Goal: Information Seeking & Learning: Get advice/opinions

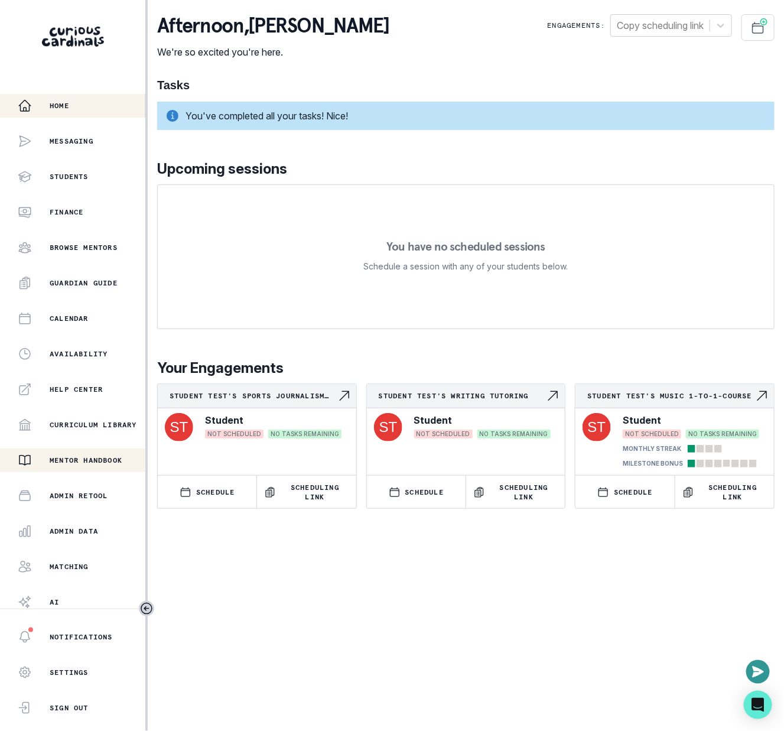
scroll to position [40, 0]
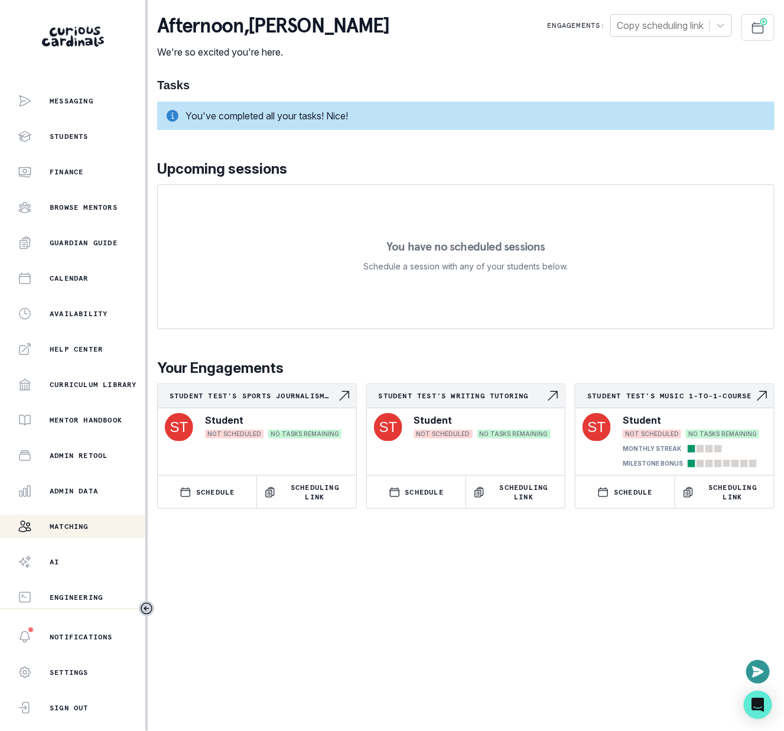
click at [86, 534] on button "Matching" at bounding box center [72, 527] width 145 height 24
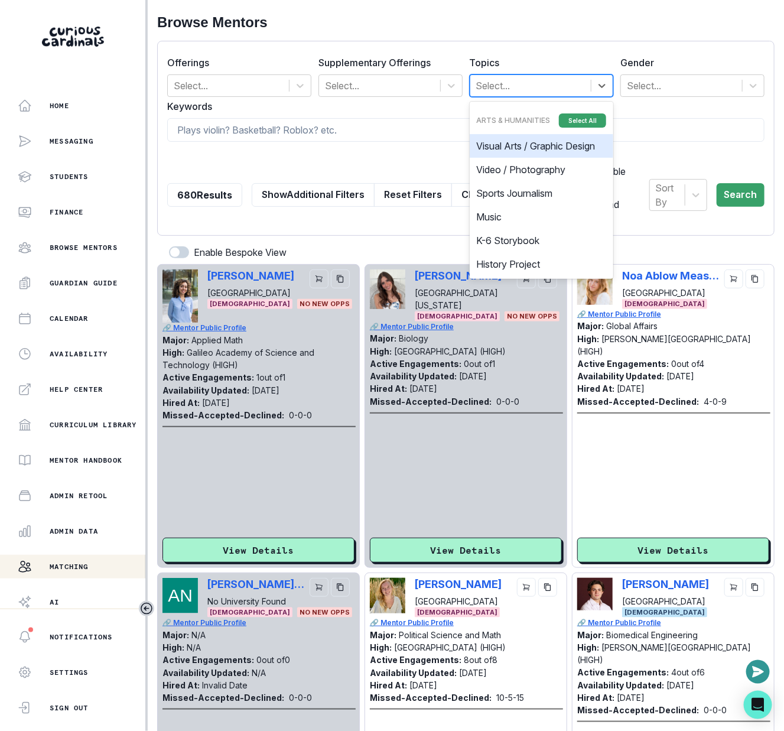
click at [552, 89] on div at bounding box center [530, 85] width 109 height 17
type input "art"
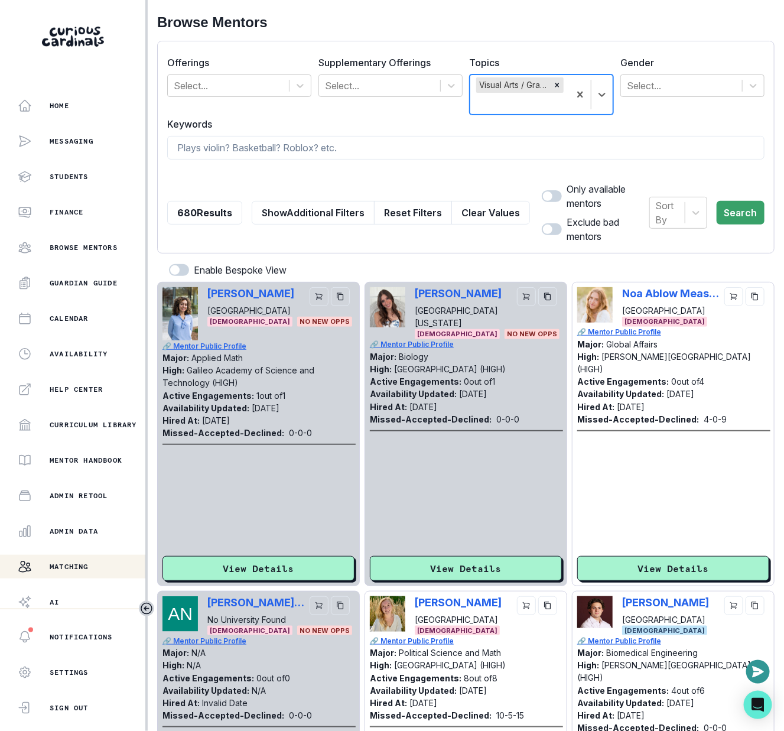
click at [543, 199] on span at bounding box center [547, 195] width 9 height 9
click at [541, 190] on input "checkbox" at bounding box center [541, 190] width 1 height 1
checkbox input "true"
click at [742, 202] on button "Search" at bounding box center [741, 213] width 48 height 24
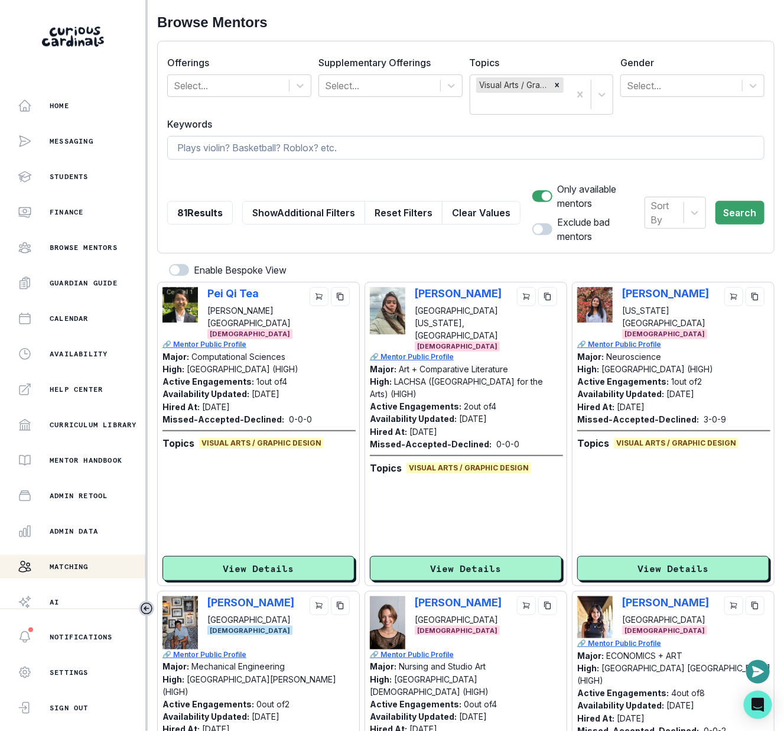
click at [420, 147] on input at bounding box center [465, 148] width 597 height 24
type input "psychology"
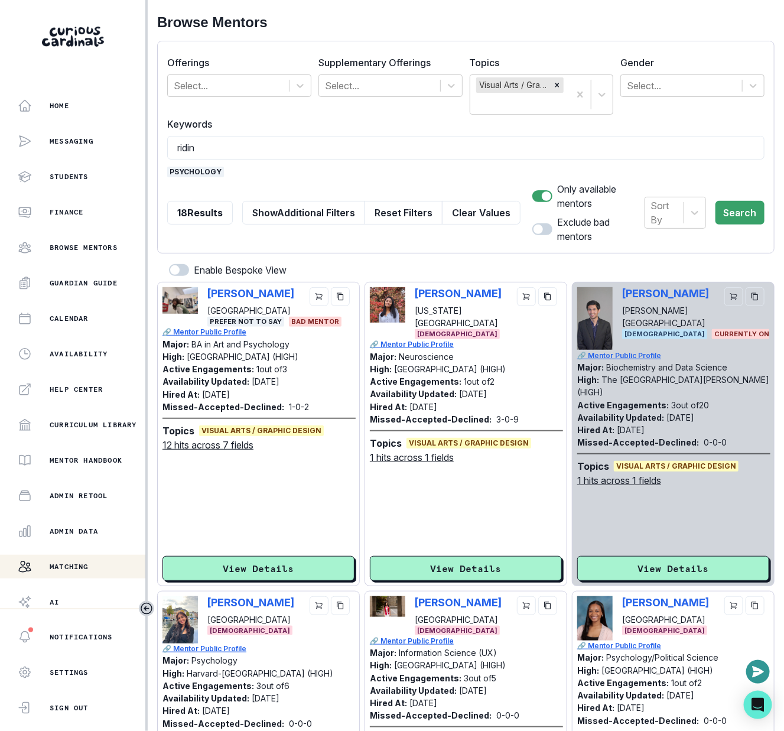
type input "riding"
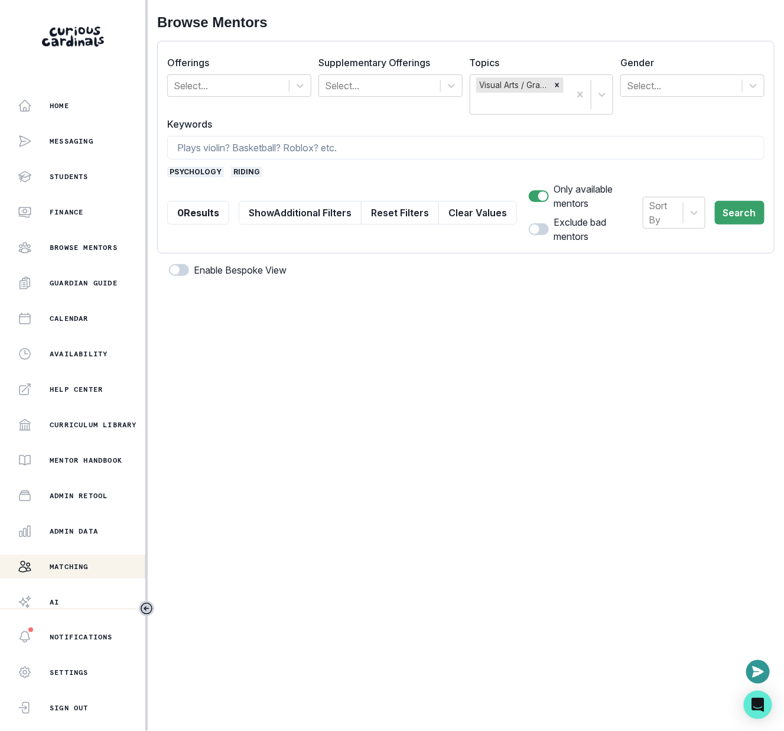
click at [250, 174] on span "riding" at bounding box center [246, 172] width 31 height 11
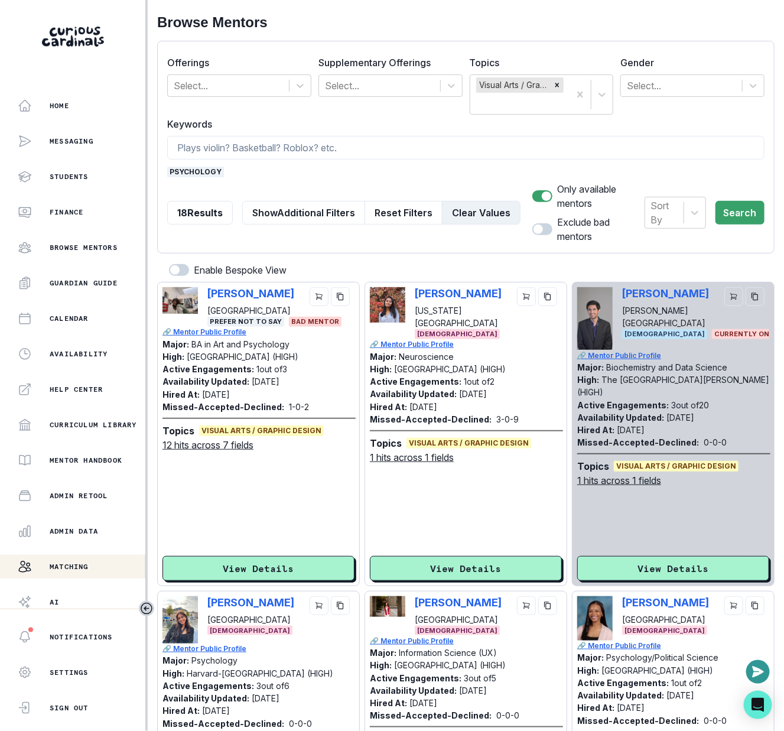
click at [481, 201] on button "Clear Values" at bounding box center [481, 213] width 79 height 24
checkbox input "false"
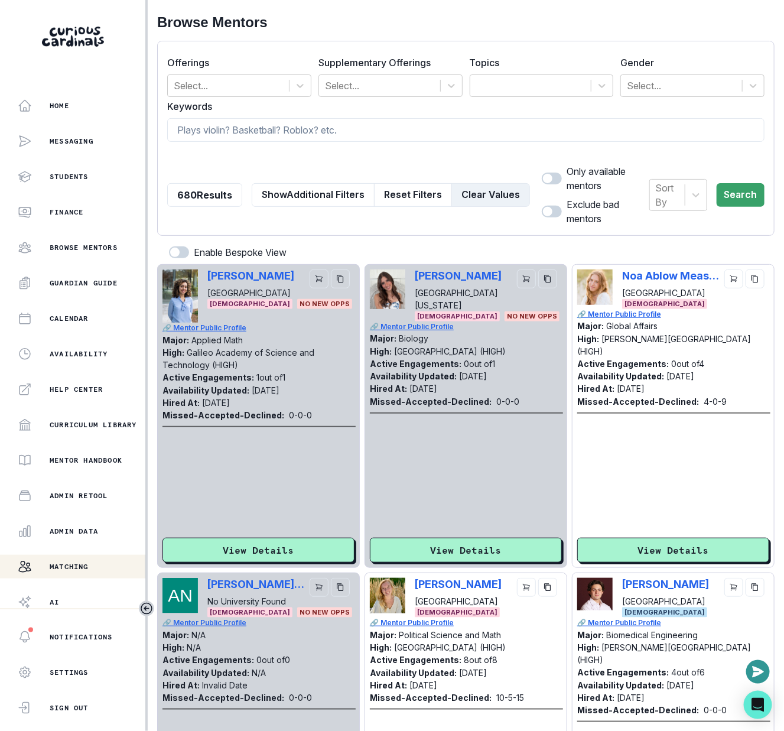
click at [479, 155] on div at bounding box center [465, 154] width 597 height 11
click at [486, 134] on input at bounding box center [465, 130] width 597 height 24
type input "[PERSON_NAME]"
click at [226, 122] on input "[PERSON_NAME]" at bounding box center [465, 130] width 597 height 24
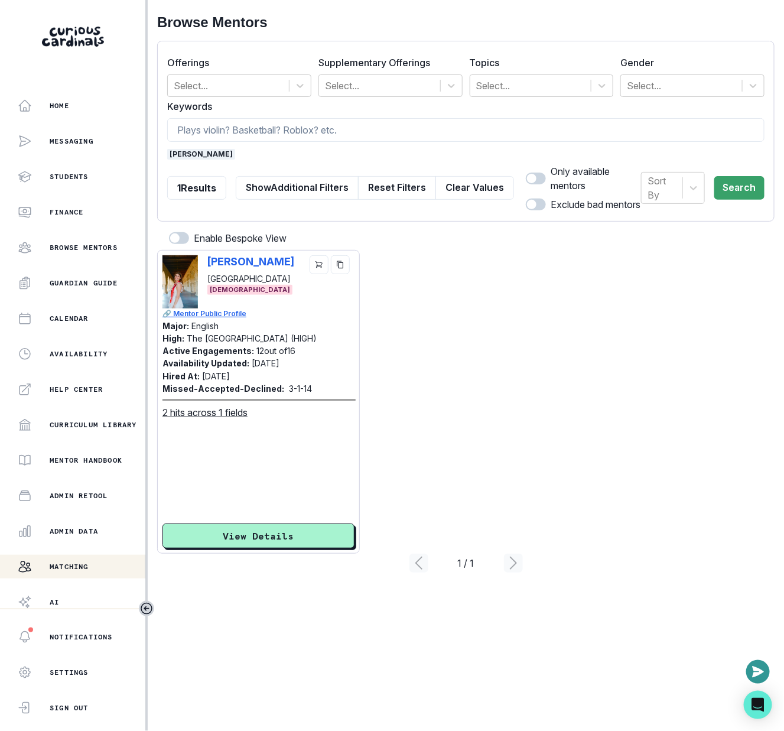
click at [191, 154] on span "[PERSON_NAME]" at bounding box center [201, 154] width 68 height 11
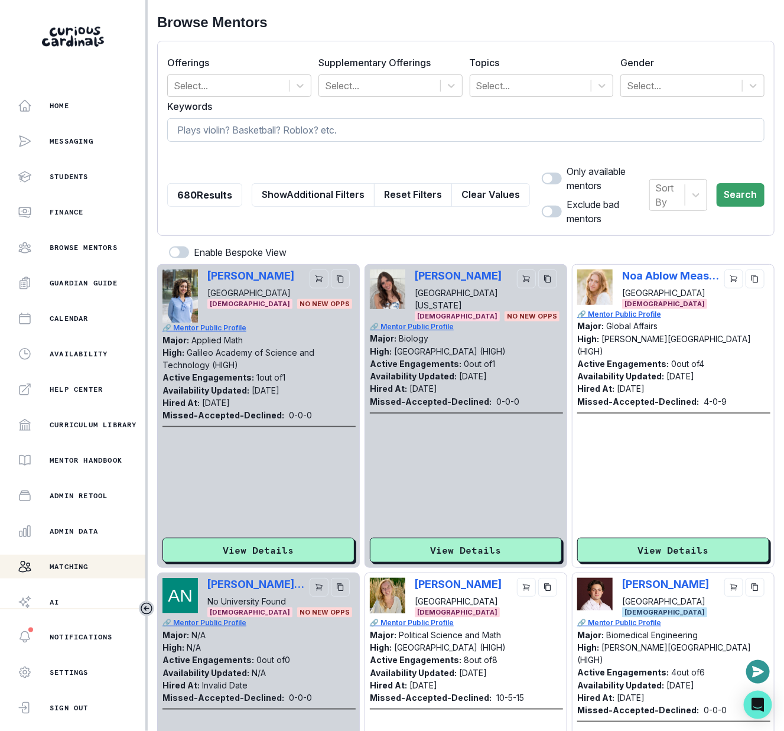
click at [462, 129] on input at bounding box center [465, 130] width 597 height 24
type input "physics"
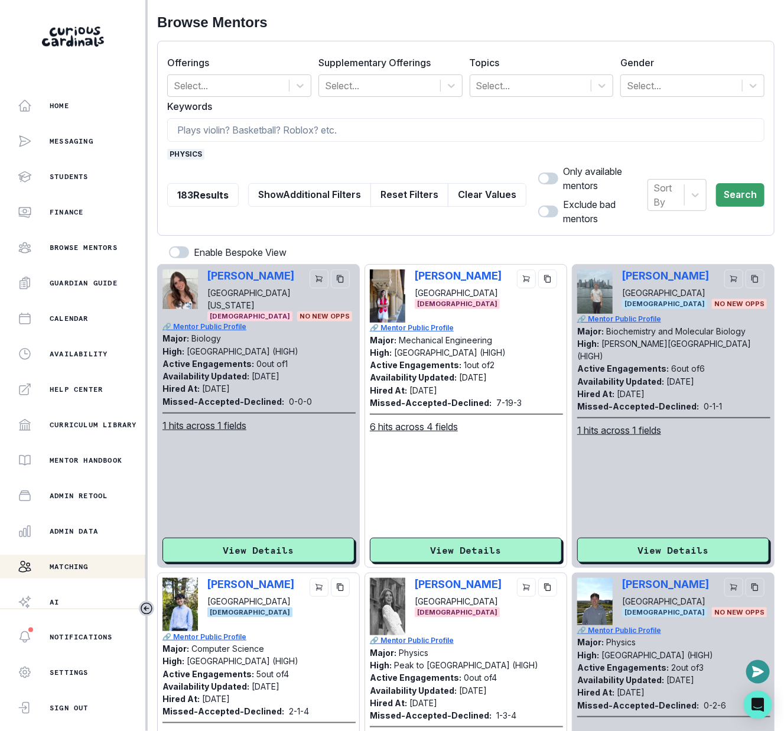
click at [192, 154] on span "physics" at bounding box center [185, 154] width 37 height 11
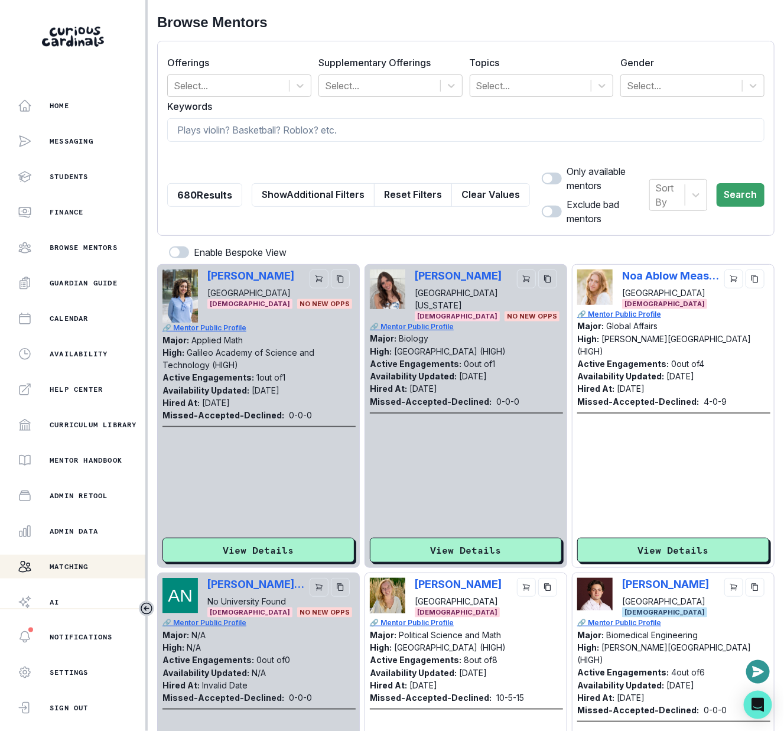
click at [204, 141] on form "Offerings Select... Supplementary Offerings Select... Topics Select... Gender S…" at bounding box center [465, 138] width 597 height 175
click at [212, 131] on input at bounding box center [465, 130] width 597 height 24
type input "elya"
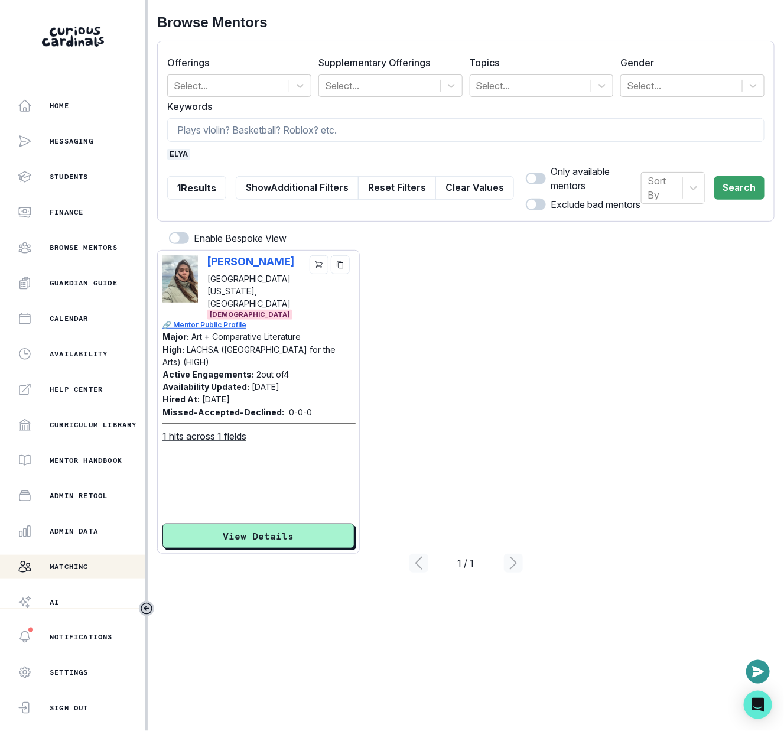
click at [175, 151] on span "elya" at bounding box center [178, 154] width 23 height 11
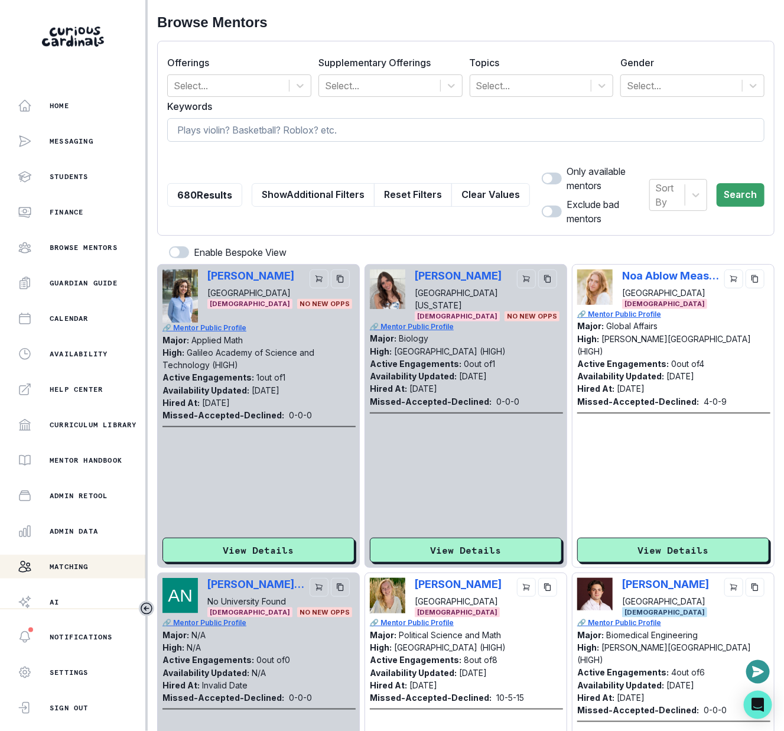
click at [238, 126] on input at bounding box center [465, 130] width 597 height 24
type input "art"
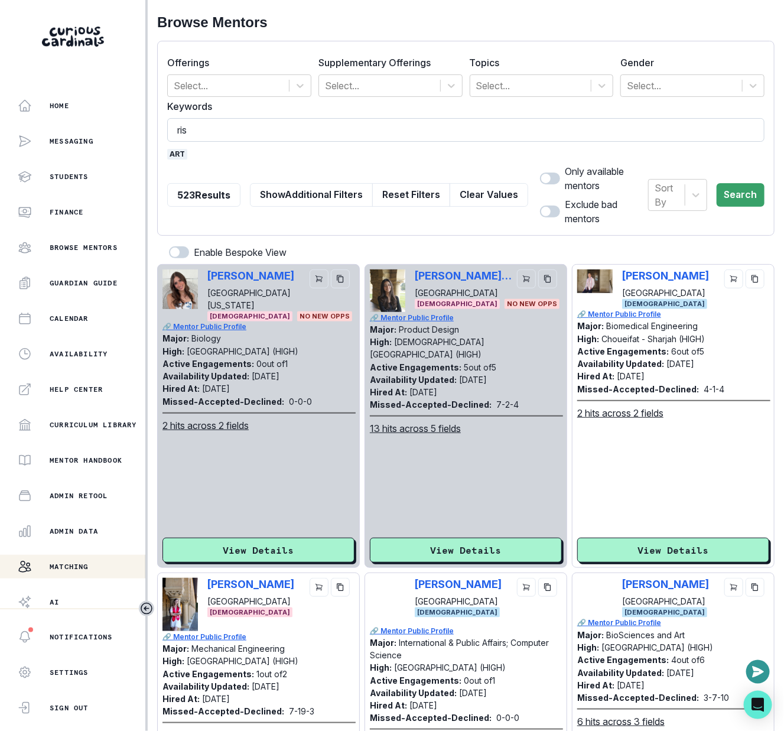
type input "risd"
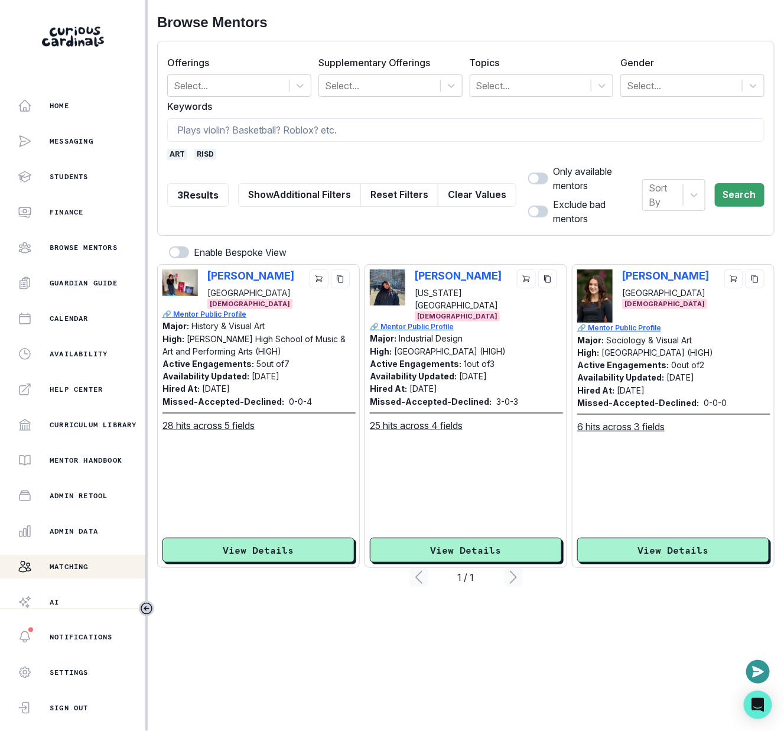
click at [197, 154] on span "risd" at bounding box center [205, 154] width 22 height 11
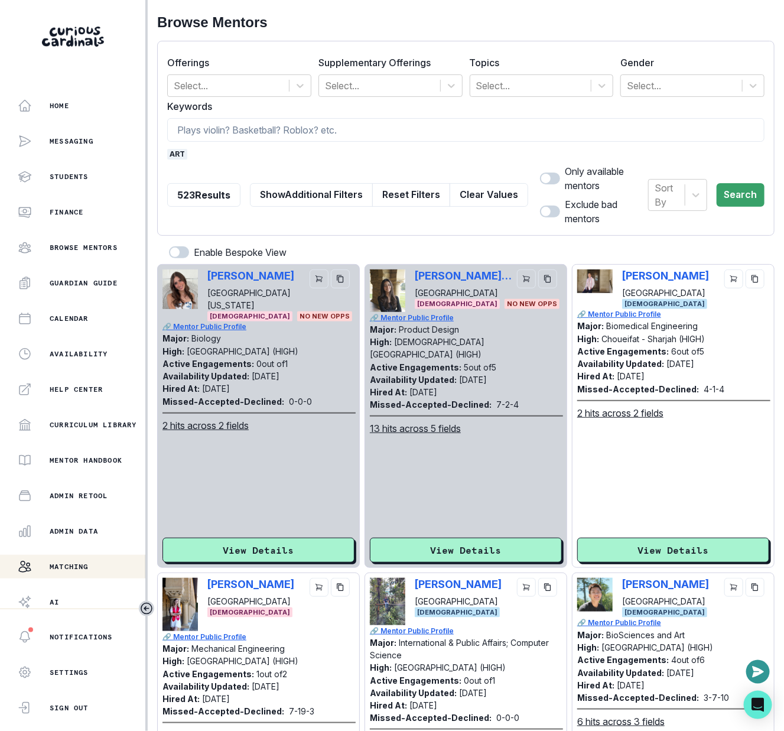
click at [174, 152] on span "art" at bounding box center [177, 154] width 20 height 11
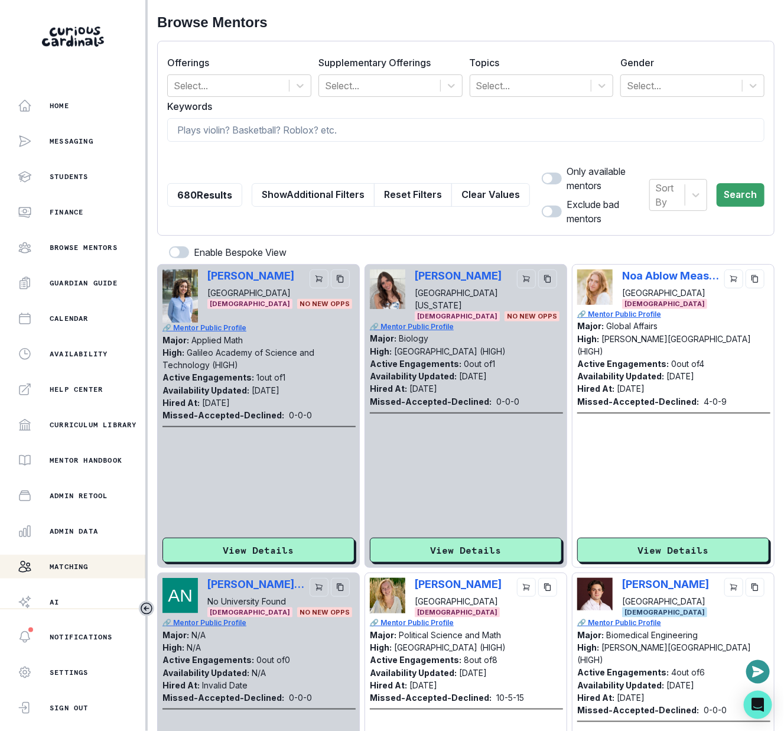
click at [215, 112] on label "Keywords" at bounding box center [462, 106] width 590 height 14
click at [216, 143] on form "Offerings Select... Supplementary Offerings Select... Topics Select... Gender S…" at bounding box center [465, 138] width 597 height 175
click at [220, 136] on input at bounding box center [465, 130] width 597 height 24
type input "physics"
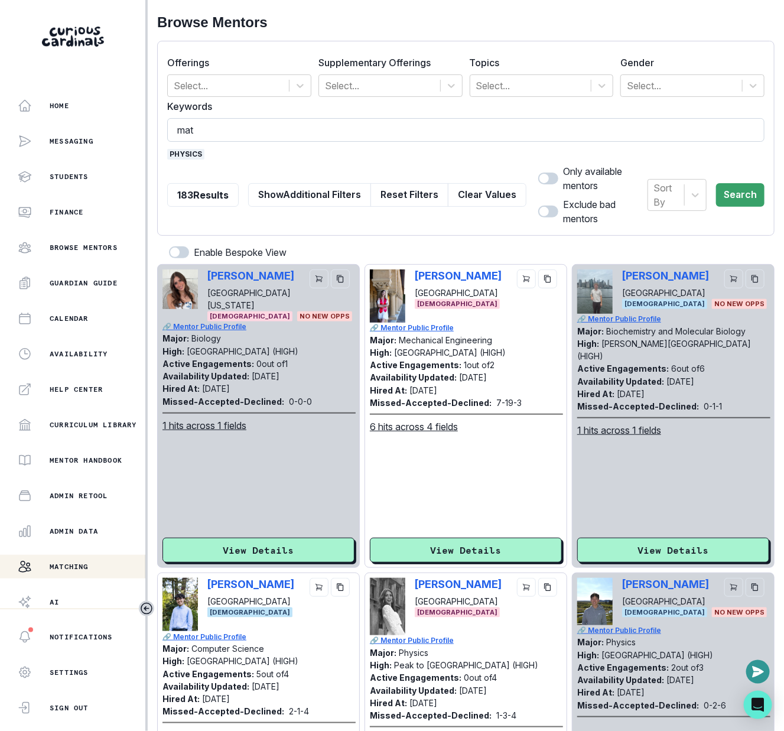
type input "math"
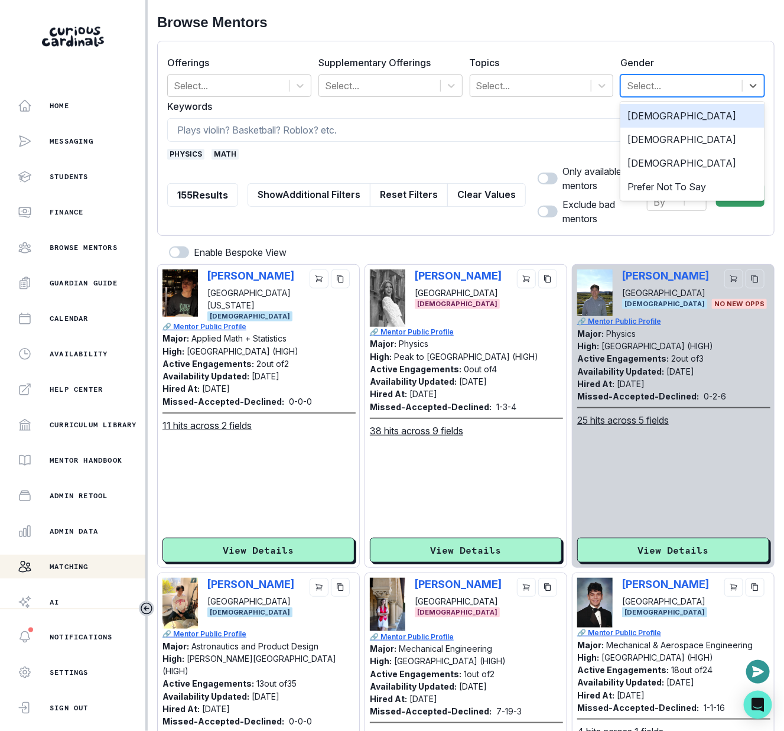
click at [699, 75] on div "Select..." at bounding box center [681, 85] width 121 height 21
click at [685, 136] on div "[DEMOGRAPHIC_DATA]" at bounding box center [692, 140] width 144 height 24
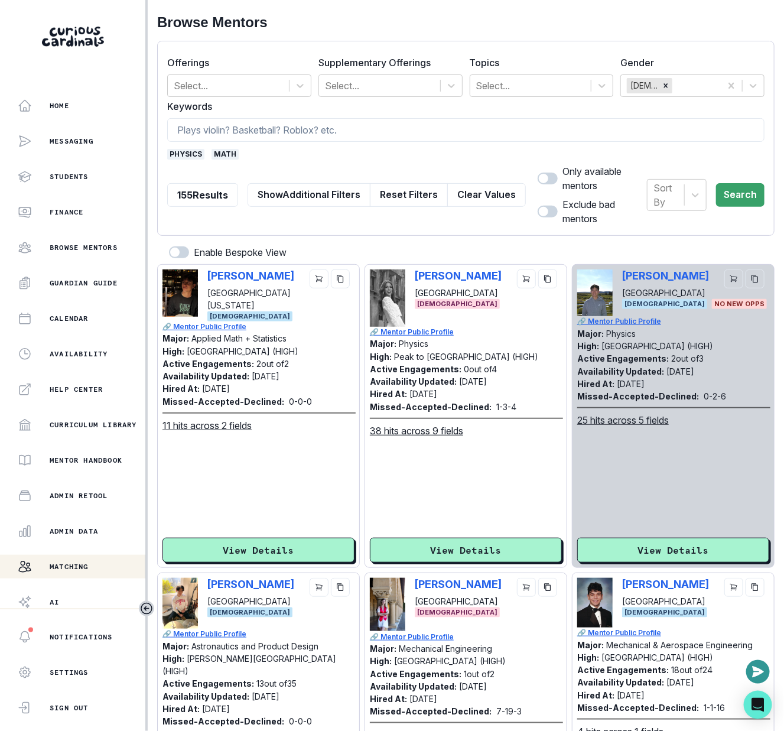
click at [745, 203] on div "Sort By Search" at bounding box center [706, 194] width 118 height 61
click at [745, 190] on button "Search" at bounding box center [740, 195] width 48 height 24
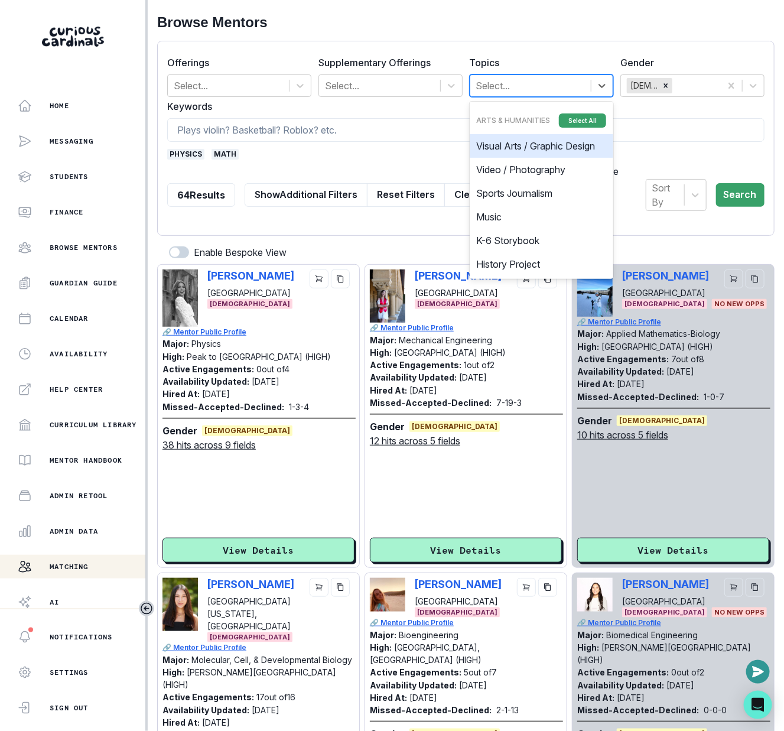
click at [522, 90] on div at bounding box center [530, 85] width 109 height 17
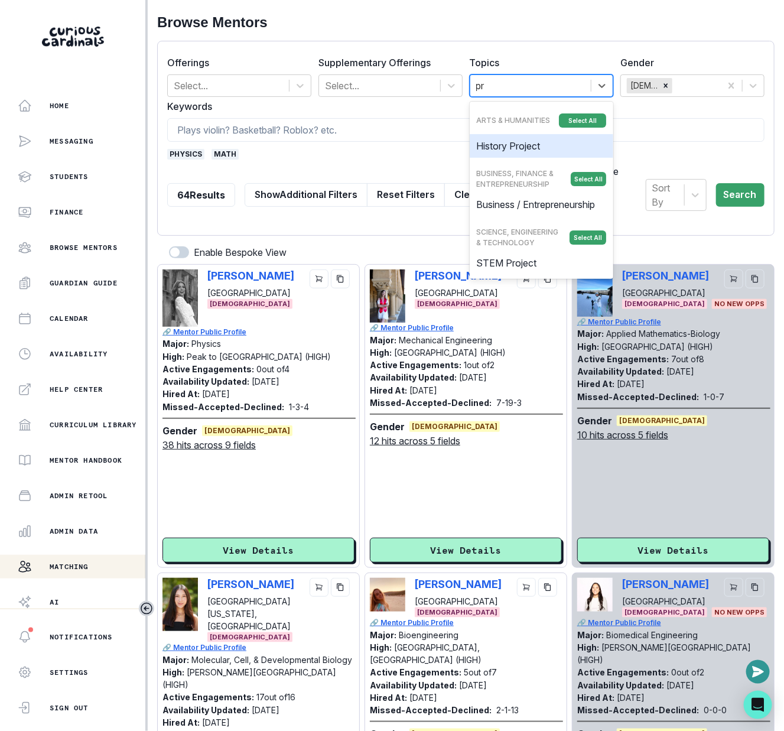
type input "pre"
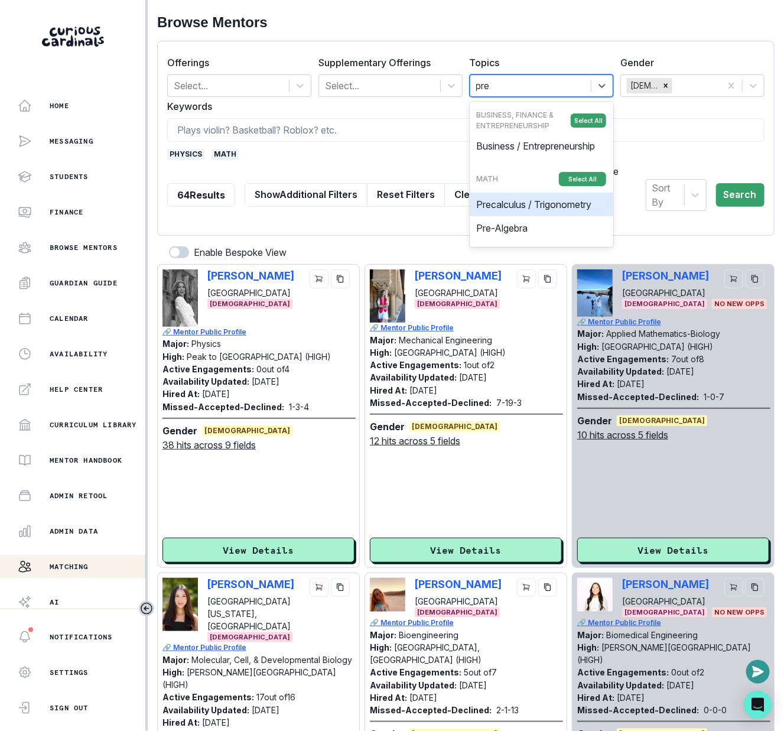
click at [550, 196] on div "Precalculus / Trigonometry" at bounding box center [542, 205] width 144 height 24
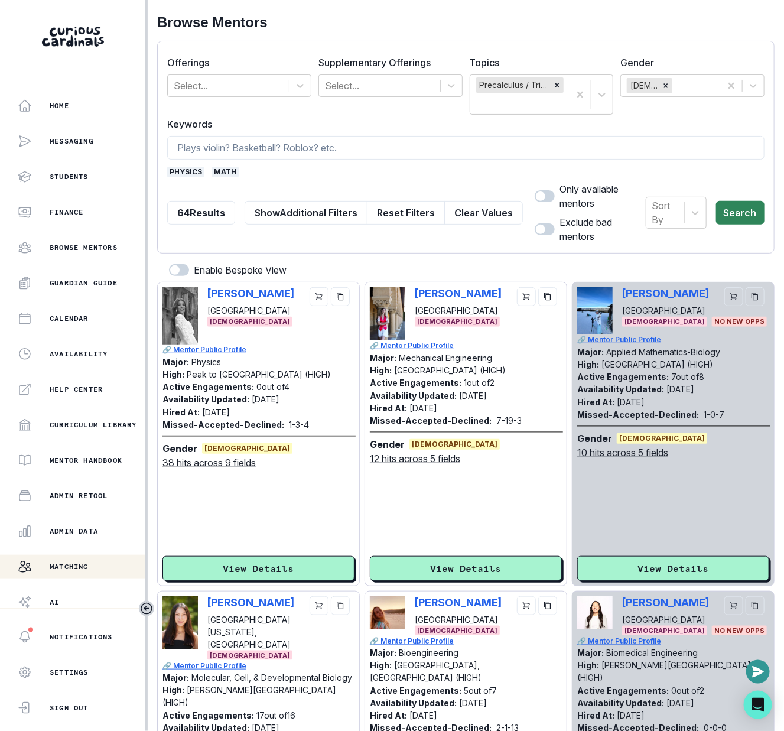
click at [753, 205] on button "Search" at bounding box center [740, 213] width 48 height 24
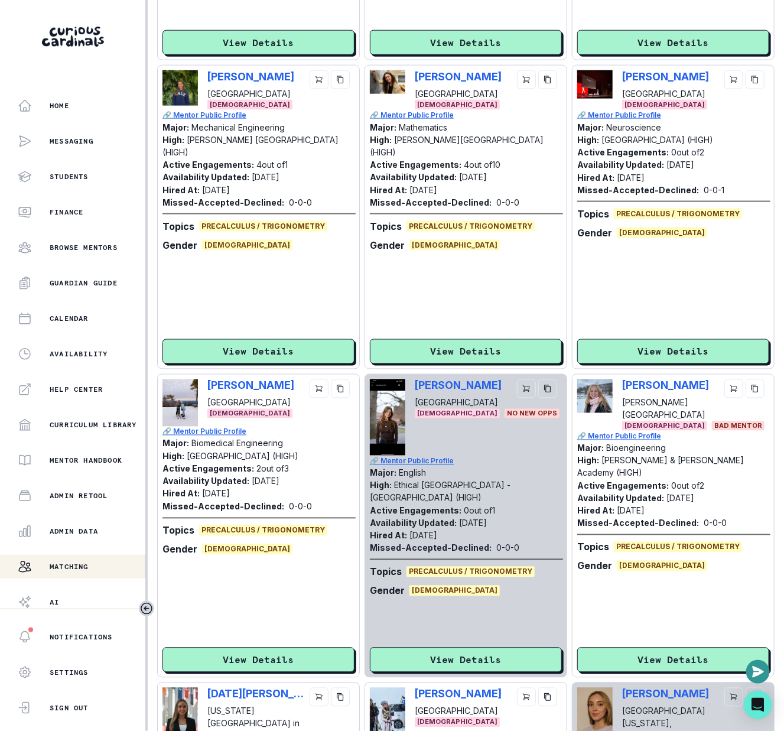
scroll to position [2136, 0]
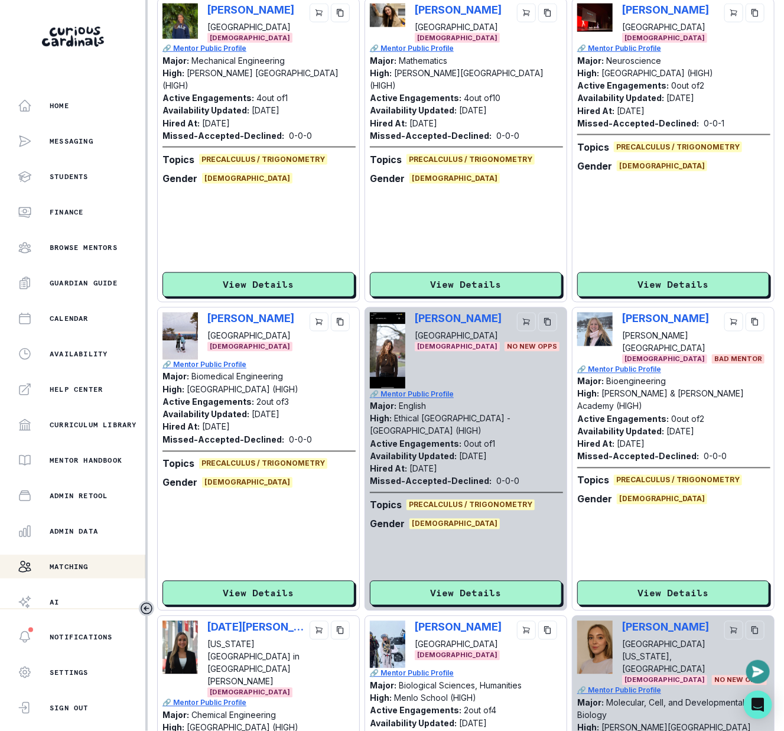
click at [340, 246] on div "[PERSON_NAME] Yale University [DEMOGRAPHIC_DATA] 🔗 Mentor Public Profile Major:…" at bounding box center [258, 151] width 192 height 294
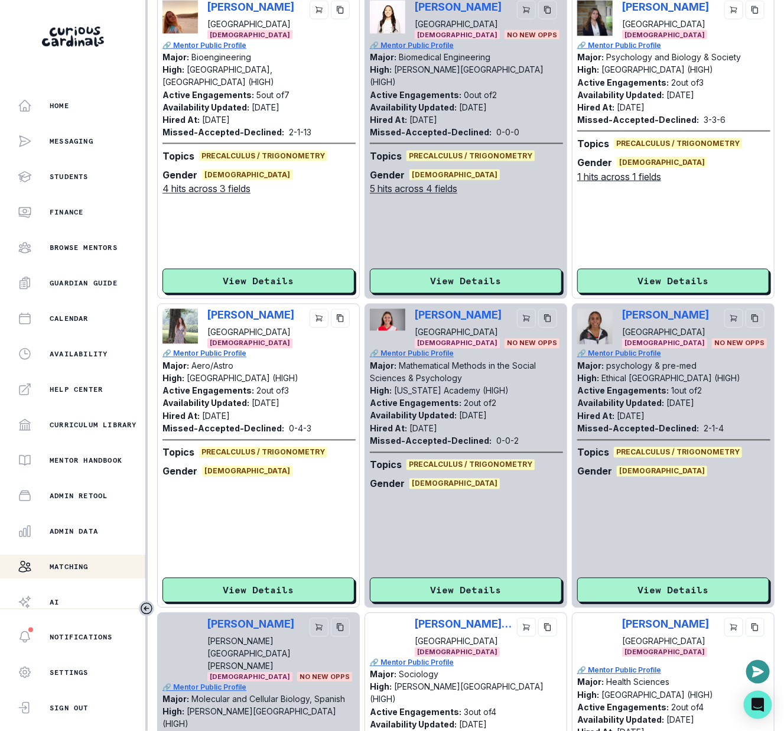
scroll to position [0, 0]
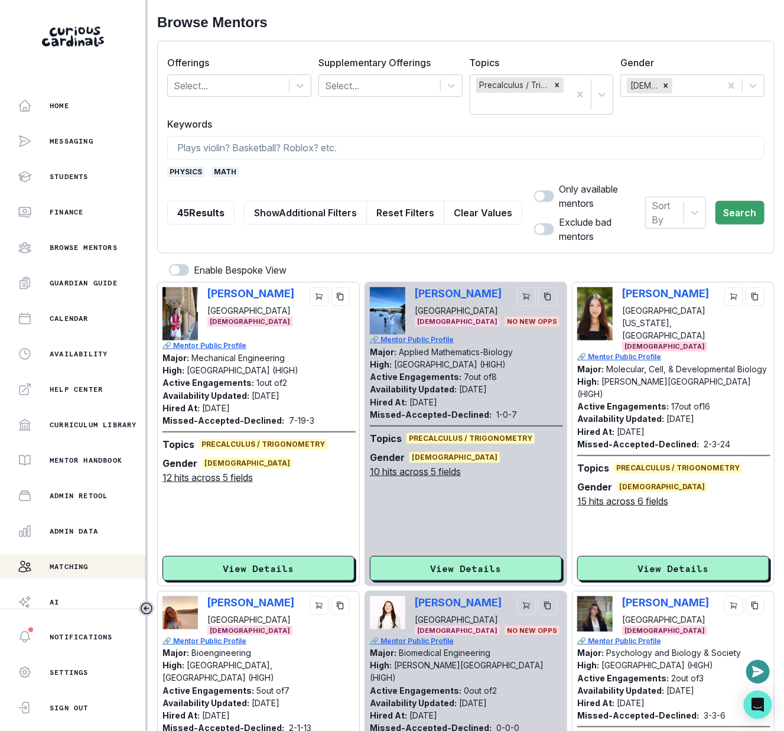
click at [536, 193] on span at bounding box center [544, 196] width 20 height 12
click at [534, 190] on input "checkbox" at bounding box center [534, 190] width 1 height 1
click at [745, 204] on button "Search" at bounding box center [740, 213] width 49 height 24
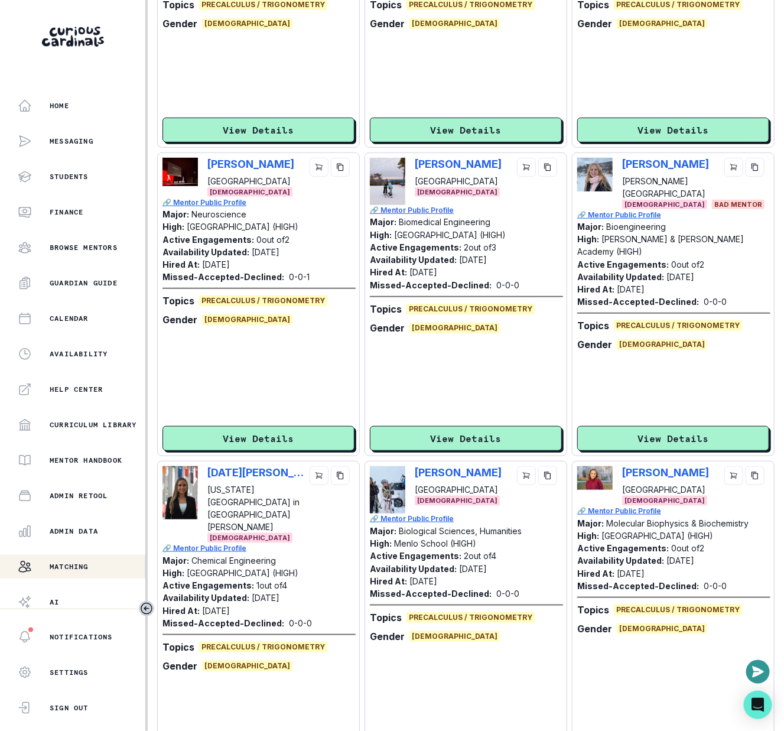
scroll to position [1686, 0]
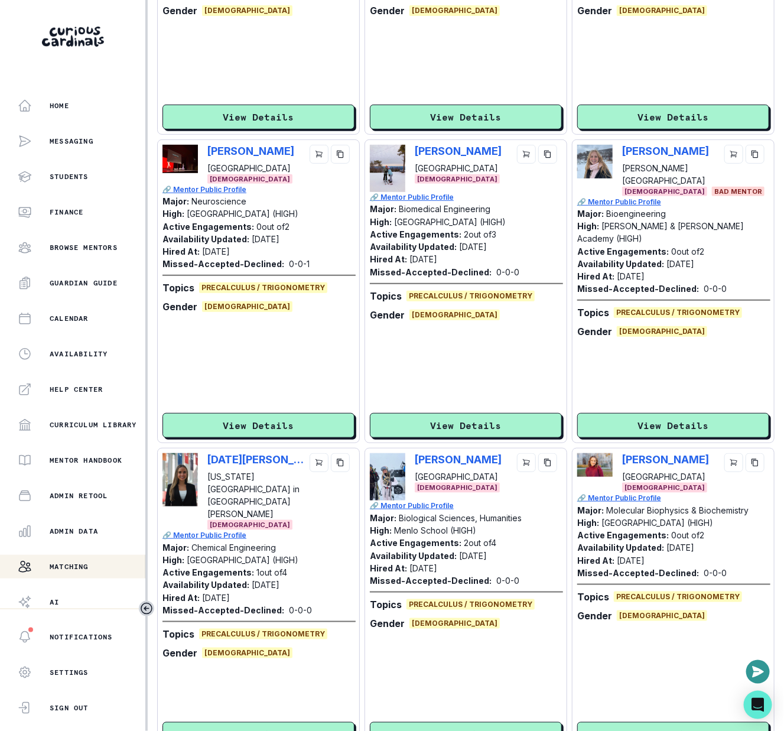
click at [638, 395] on div "[PERSON_NAME][GEOGRAPHIC_DATA] [DEMOGRAPHIC_DATA] BAD MENTOR 🔗 Mentor Public Pr…" at bounding box center [673, 292] width 192 height 294
click at [638, 418] on button "View Details" at bounding box center [673, 425] width 192 height 25
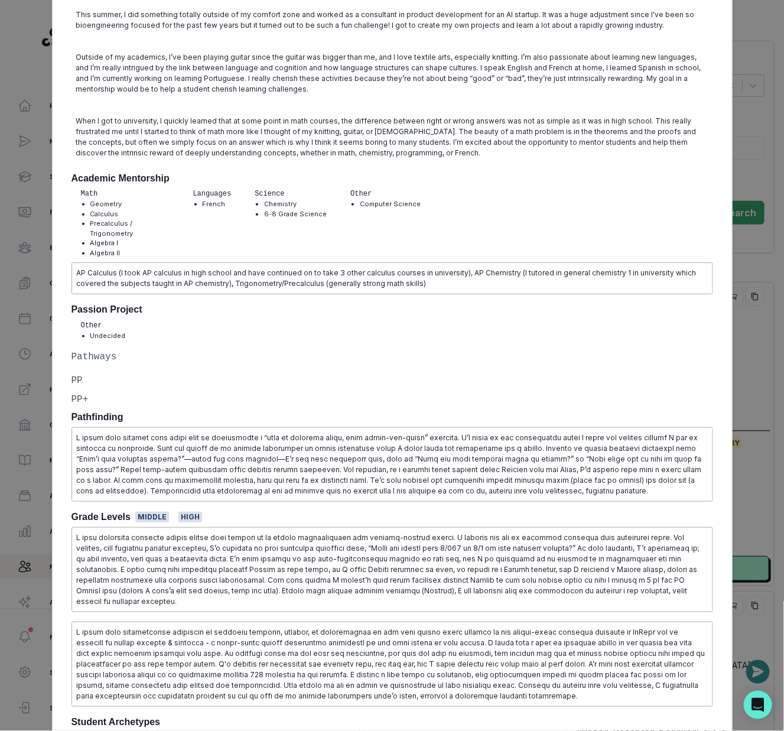
scroll to position [0, 0]
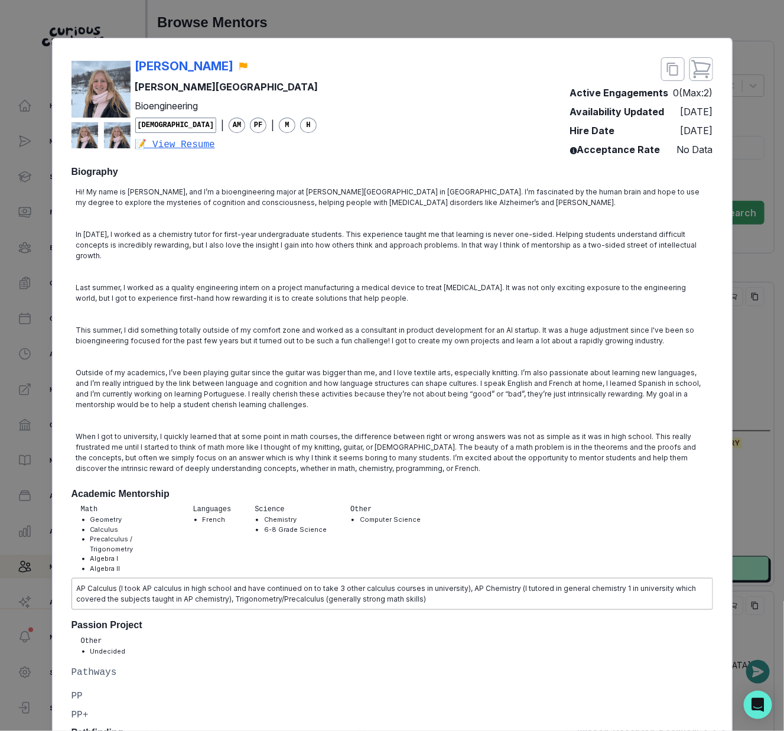
click at [737, 322] on div "[PERSON_NAME][GEOGRAPHIC_DATA] Bioengineering [DEMOGRAPHIC_DATA] | AM PF | M H …" at bounding box center [392, 365] width 784 height 731
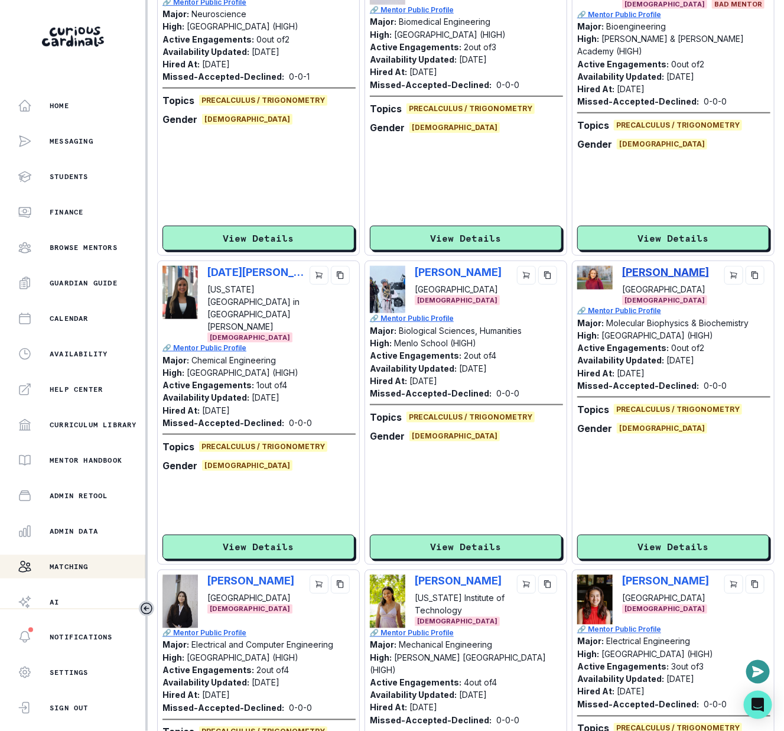
scroll to position [1897, 0]
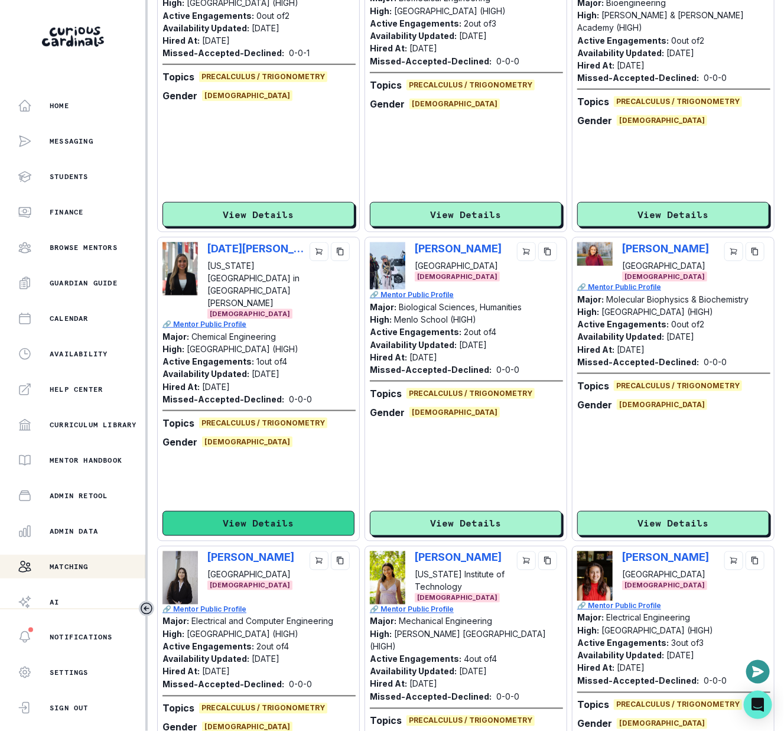
click at [300, 511] on button "View Details" at bounding box center [258, 523] width 192 height 25
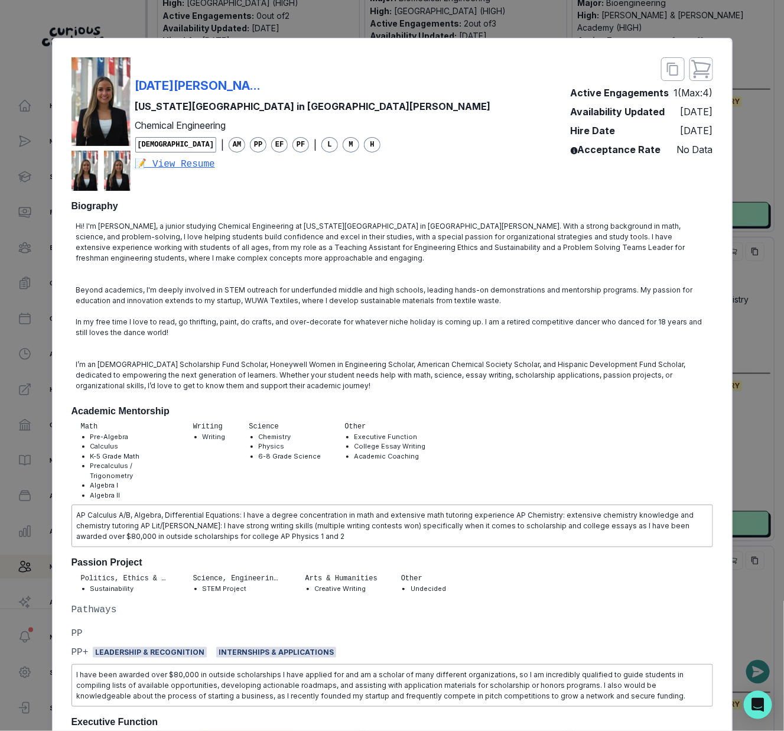
click at [249, 83] on div "[DATE][PERSON_NAME]" at bounding box center [313, 86] width 356 height 18
click at [766, 434] on div "[DATE][PERSON_NAME] [US_STATE][GEOGRAPHIC_DATA] in St. Louis Chemical Engineeri…" at bounding box center [392, 365] width 784 height 731
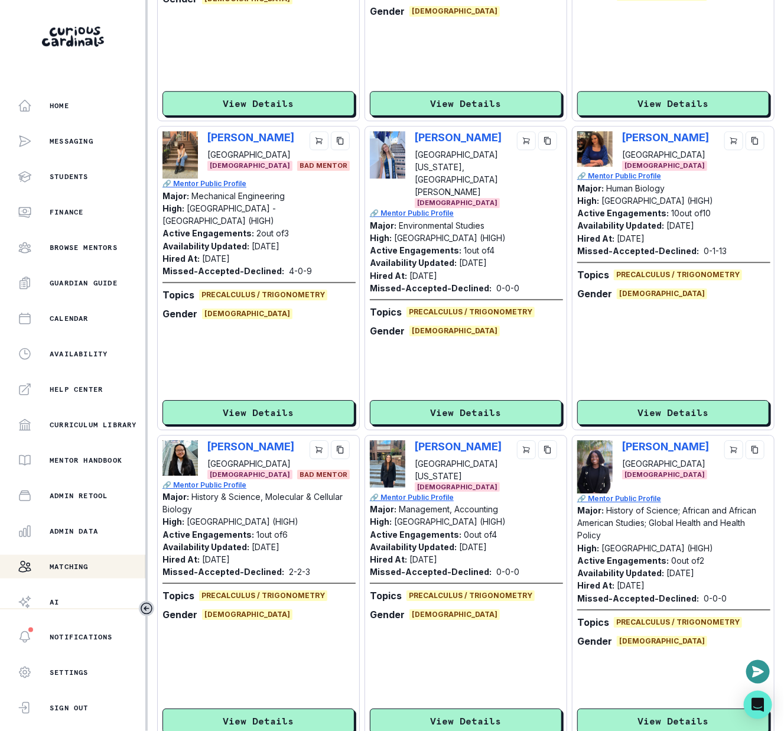
scroll to position [2662, 0]
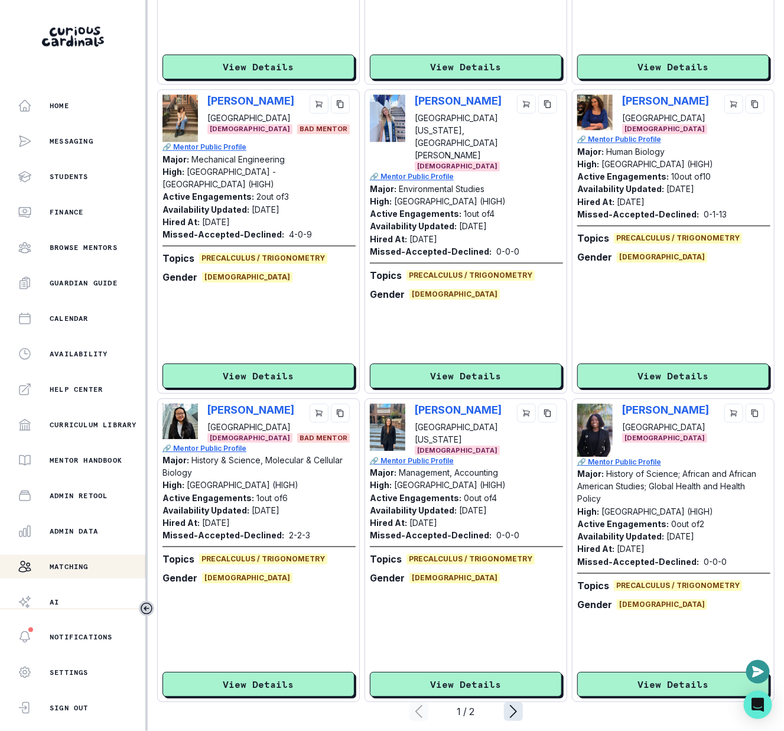
click at [517, 702] on icon "page right" at bounding box center [513, 711] width 19 height 19
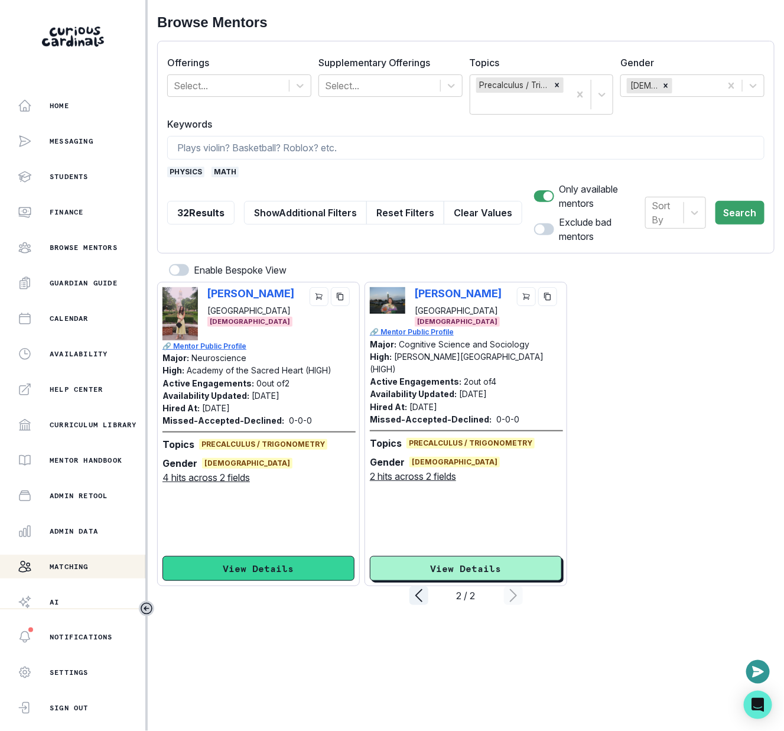
click at [325, 556] on button "View Details" at bounding box center [258, 568] width 192 height 25
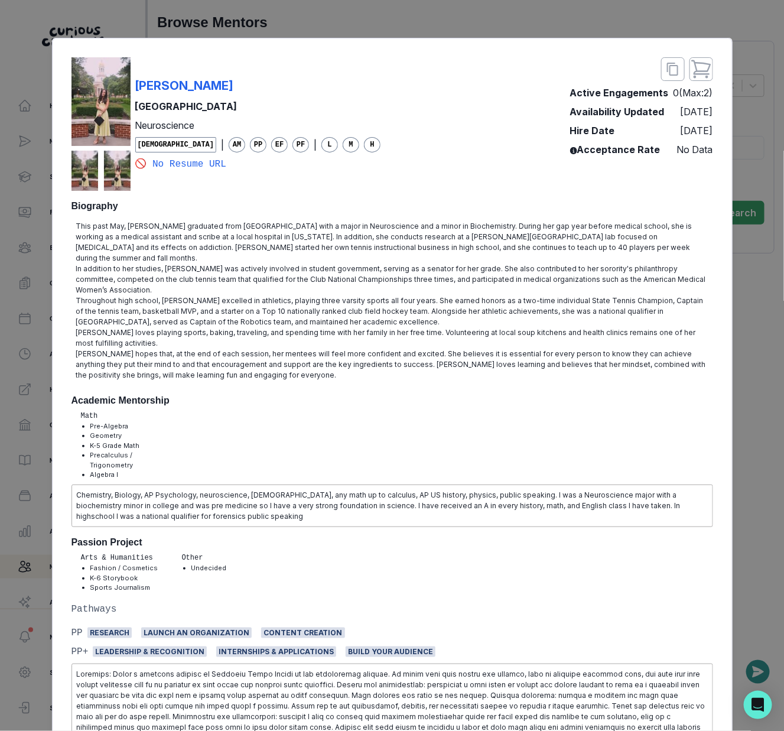
click at [350, 64] on div "[PERSON_NAME] Baylor University Neuroscience [DEMOGRAPHIC_DATA] | AM PP EF PF |…" at bounding box center [392, 124] width 642 height 134
copy p "[PERSON_NAME]"
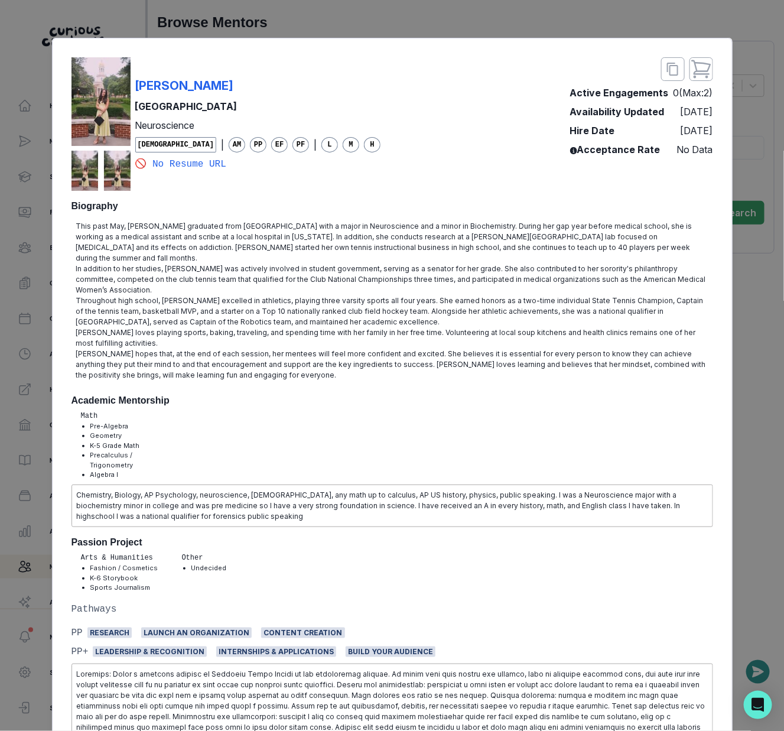
click at [33, 359] on div "[PERSON_NAME] Baylor University Neuroscience [DEMOGRAPHIC_DATA] | AM PP EF PF |…" at bounding box center [392, 365] width 784 height 731
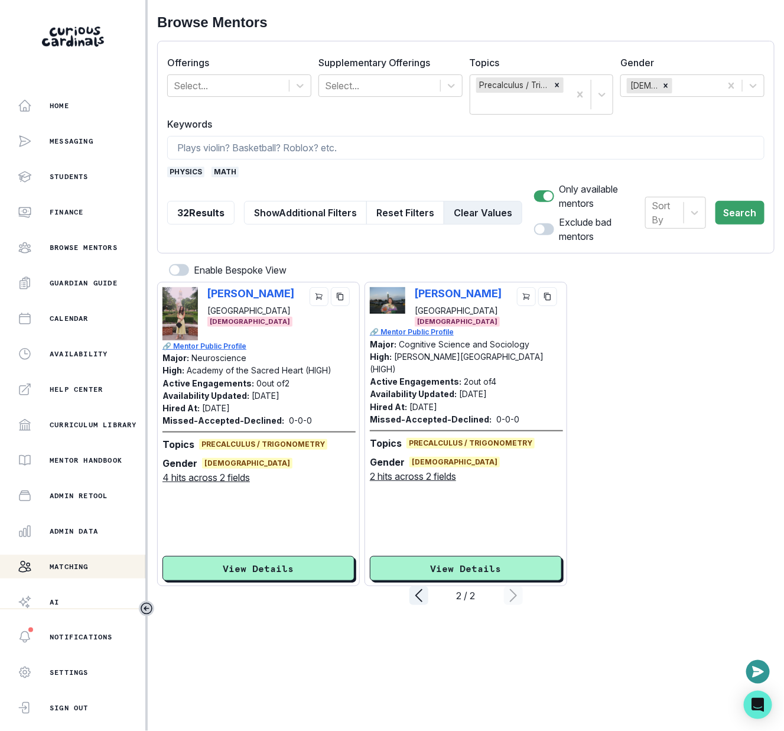
click at [447, 209] on button "Clear Values" at bounding box center [483, 213] width 79 height 24
checkbox input "false"
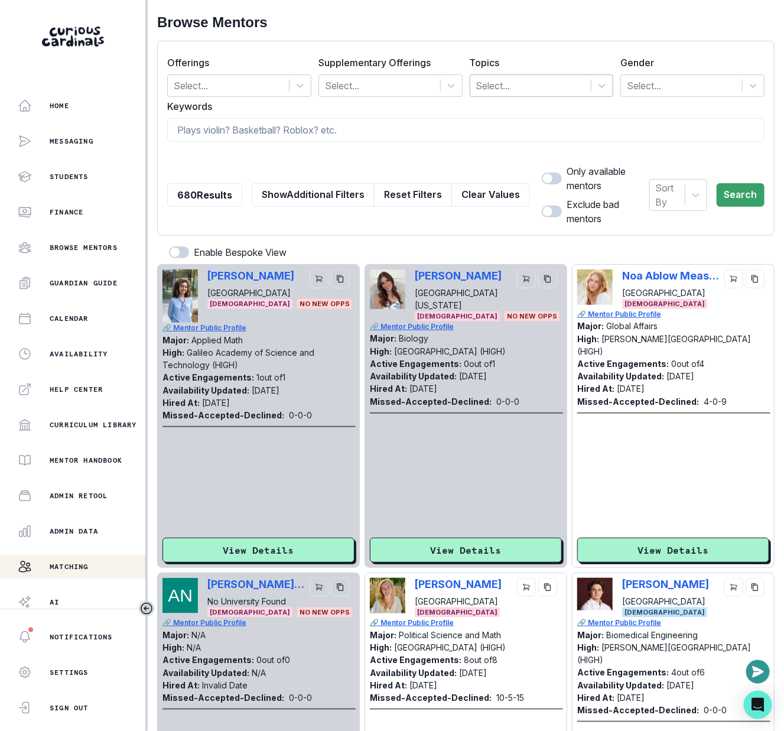
click at [521, 83] on div at bounding box center [530, 85] width 109 height 17
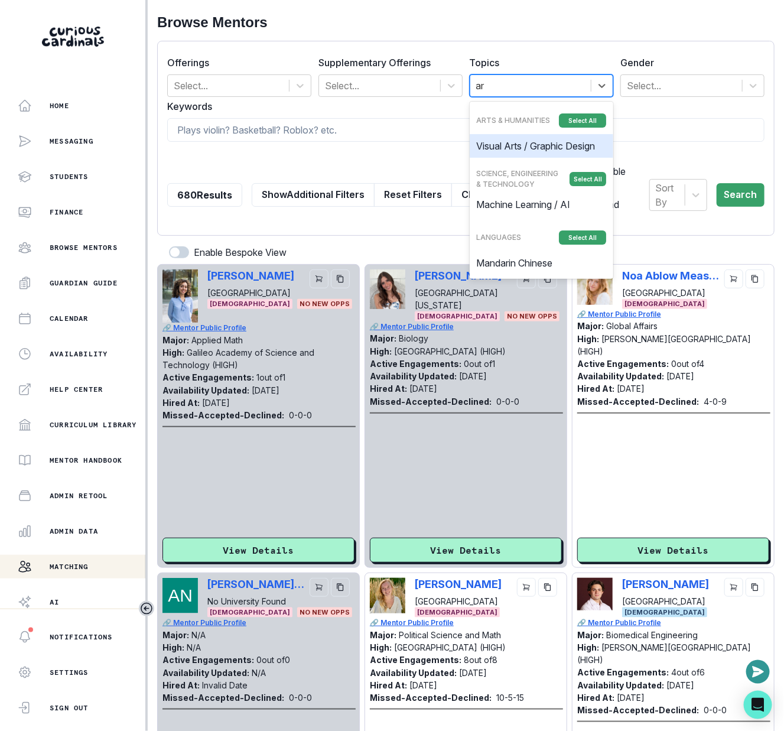
type input "art"
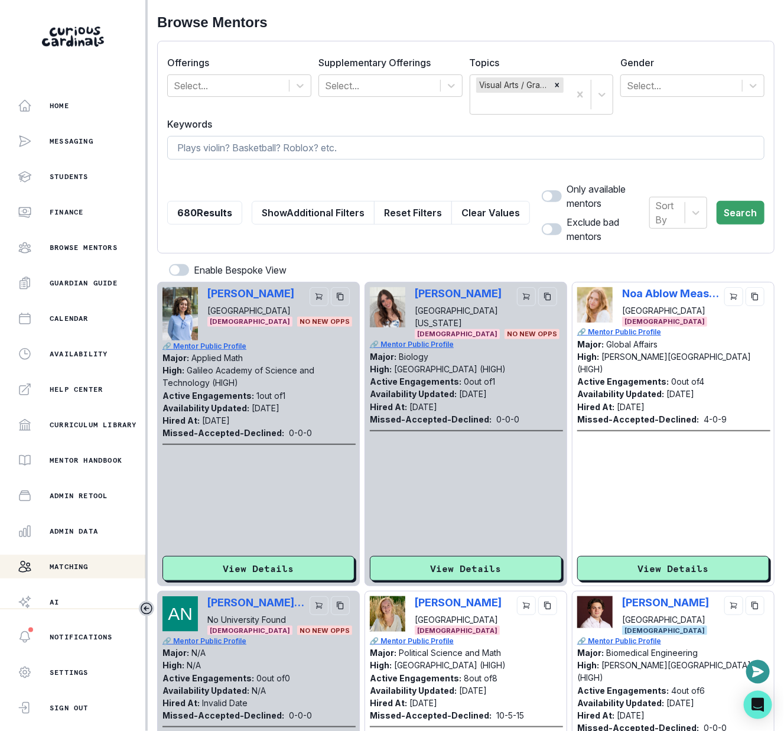
click at [447, 152] on input at bounding box center [465, 148] width 597 height 24
type input "art"
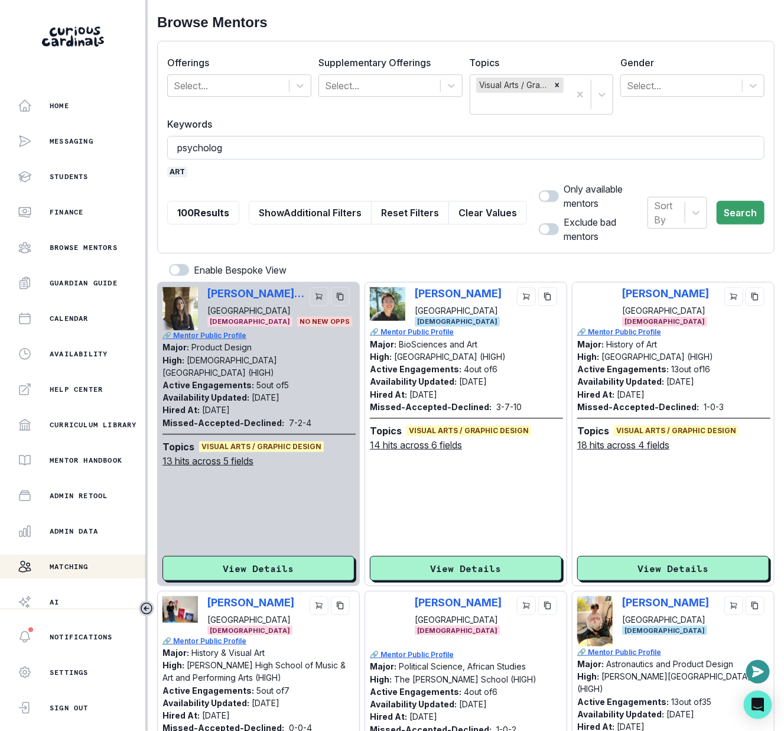
type input "psychology"
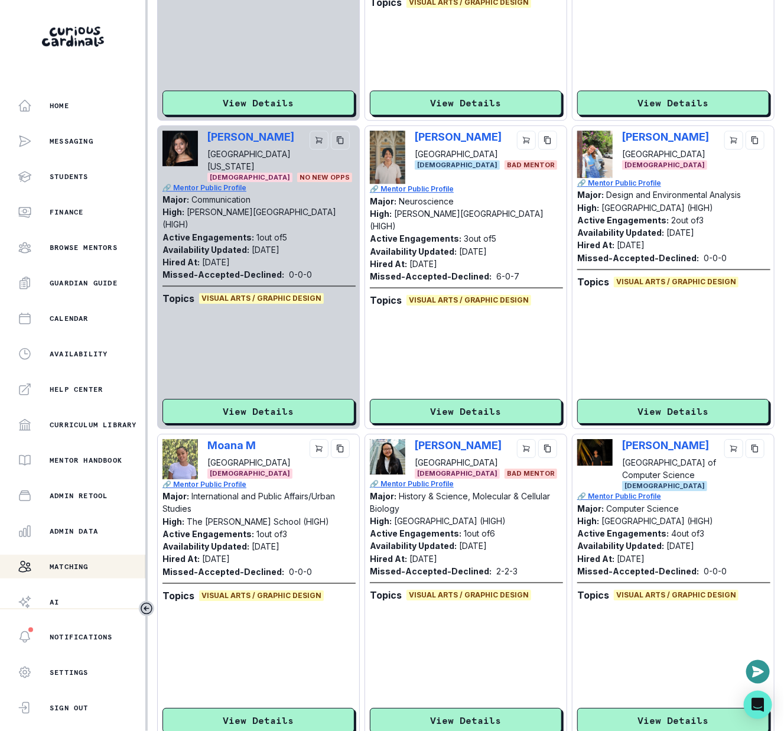
scroll to position [1100, 0]
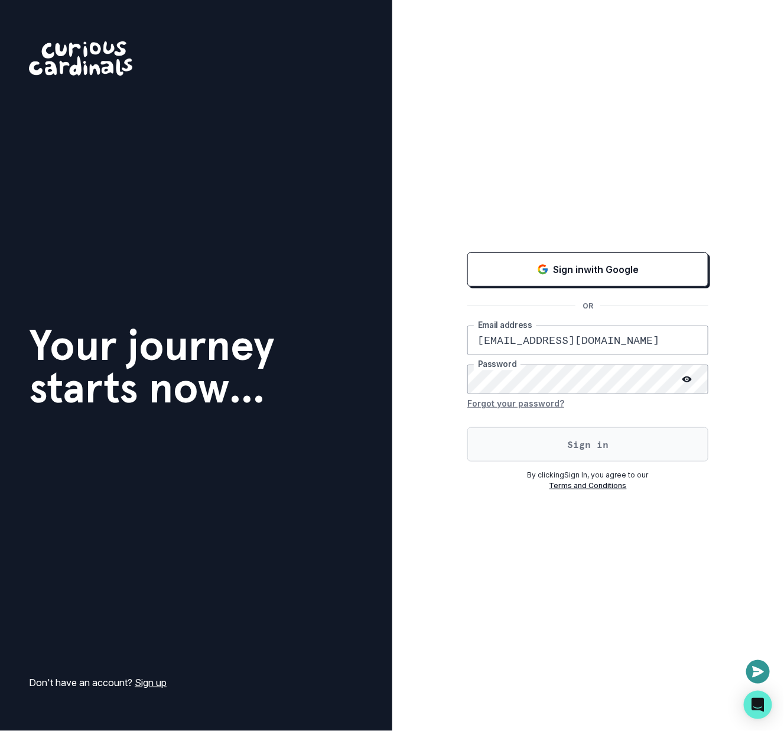
click at [606, 445] on button "Sign in" at bounding box center [587, 444] width 241 height 34
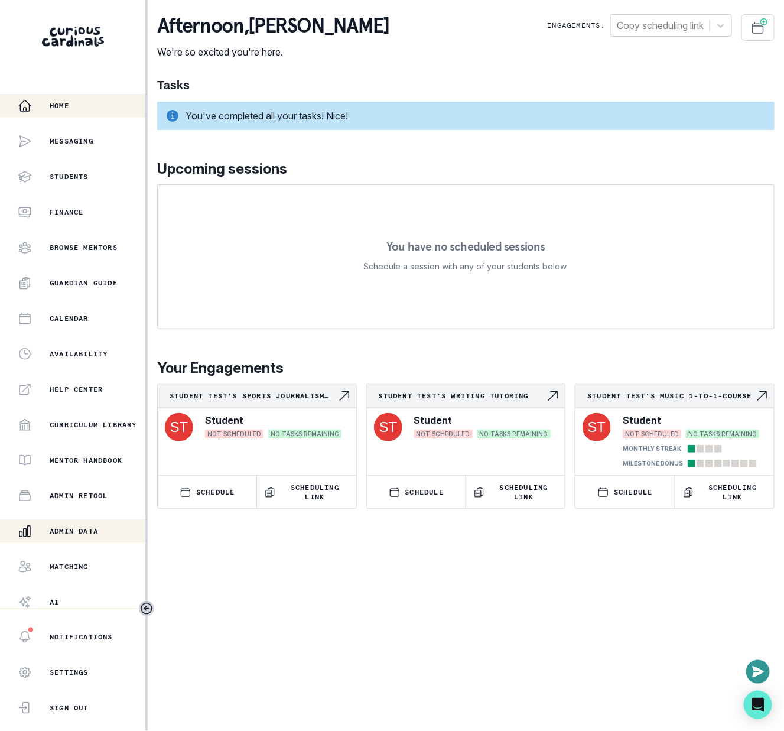
scroll to position [40, 0]
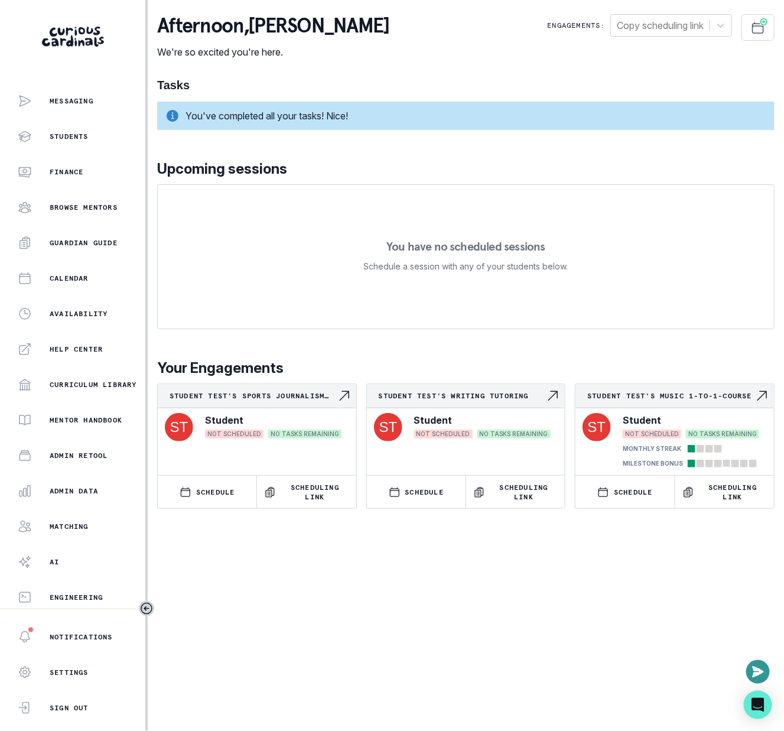
click at [102, 512] on div "Home Messaging Students Finance Browse Mentors Guardian Guide Calendar Availabi…" at bounding box center [72, 351] width 145 height 515
click at [103, 520] on div "Matching" at bounding box center [82, 526] width 128 height 14
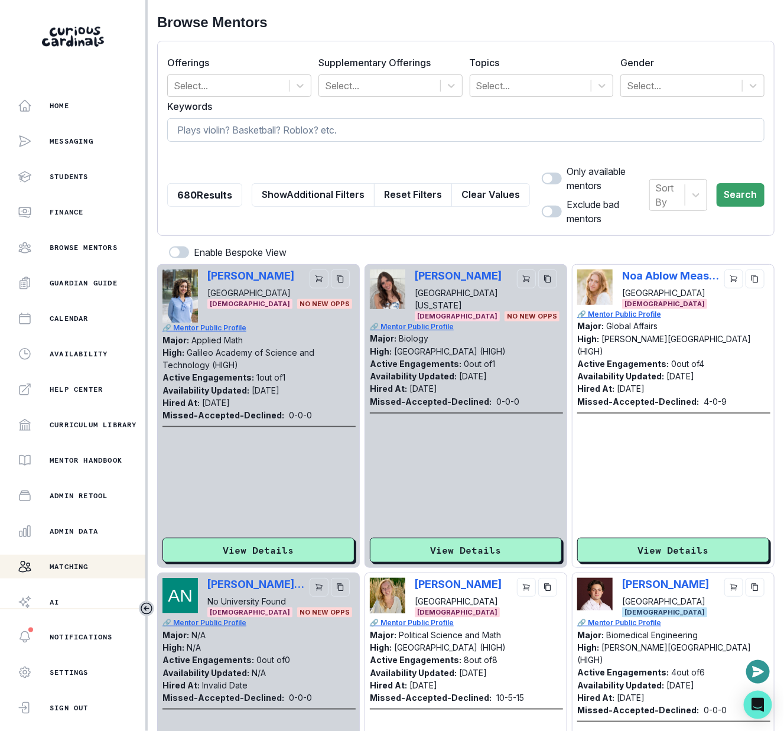
click at [329, 121] on input at bounding box center [465, 130] width 597 height 24
type input "athlete"
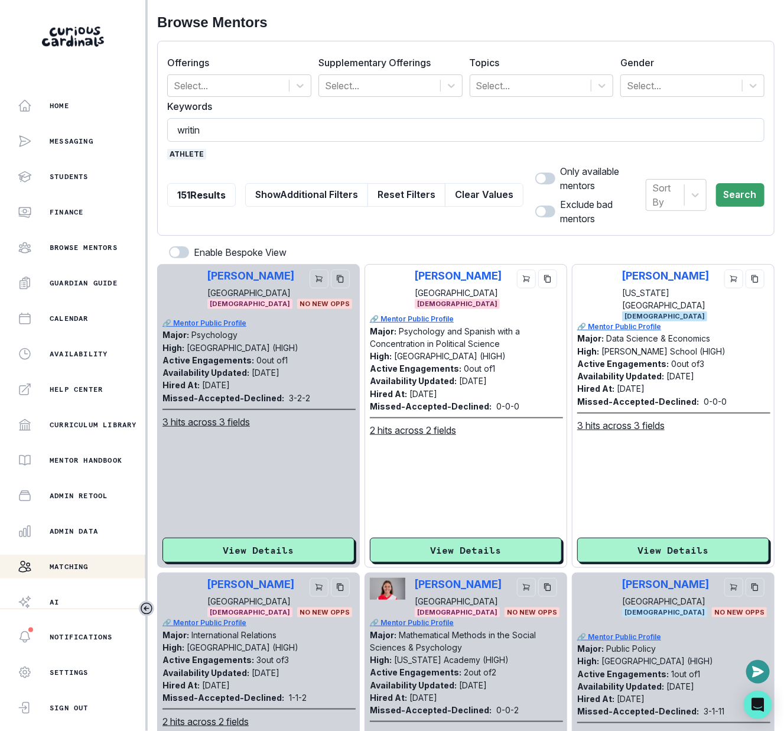
type input "writing"
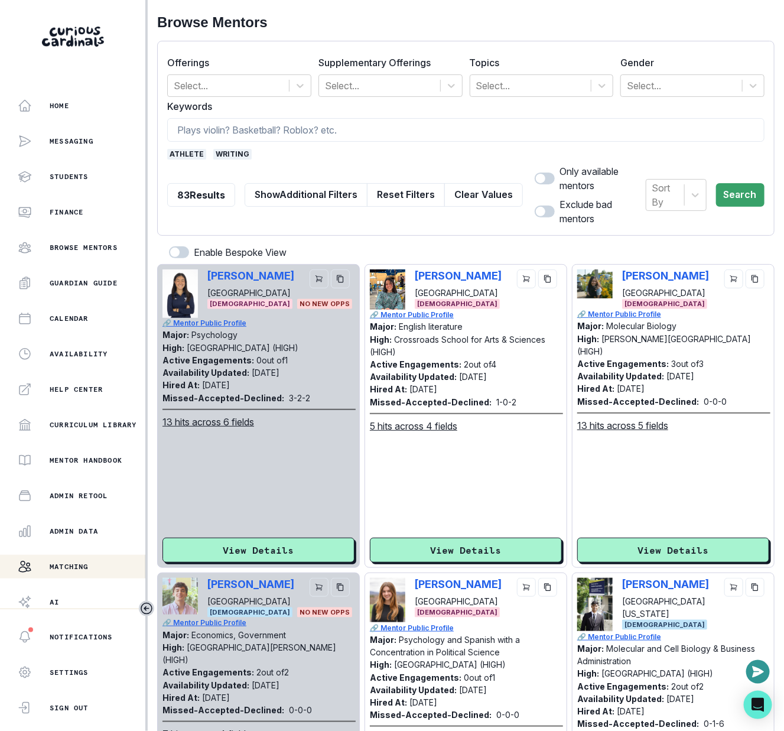
click at [227, 152] on span "writing" at bounding box center [232, 154] width 38 height 11
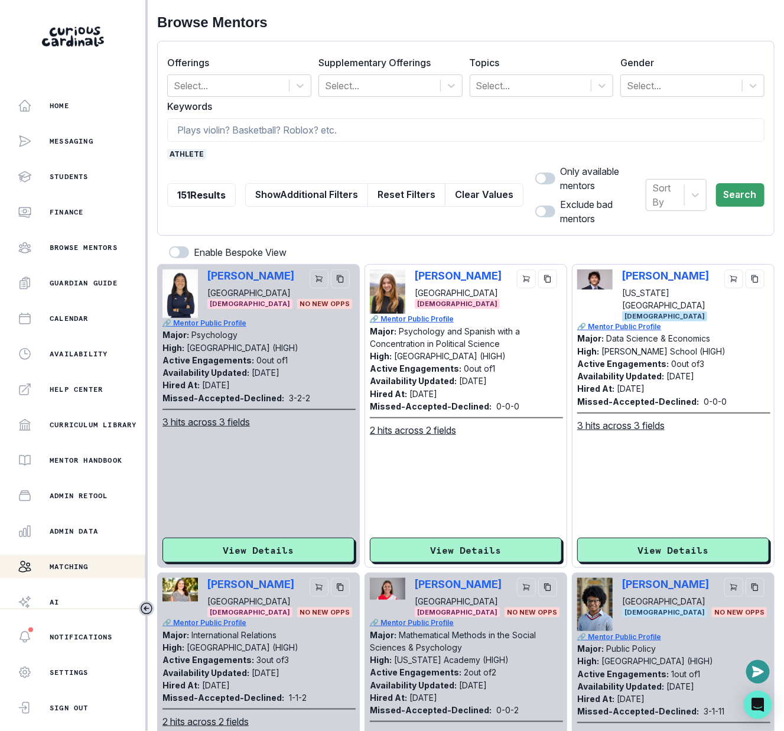
click at [456, 508] on div "[PERSON_NAME] Amherst College [DEMOGRAPHIC_DATA] 🔗 Mentor Public Profile Major:…" at bounding box center [466, 416] width 192 height 294
click at [456, 515] on div "[PERSON_NAME] Amherst College [DEMOGRAPHIC_DATA] 🔗 Mentor Public Profile Major:…" at bounding box center [466, 416] width 192 height 294
click at [456, 538] on button "View Details" at bounding box center [466, 550] width 192 height 25
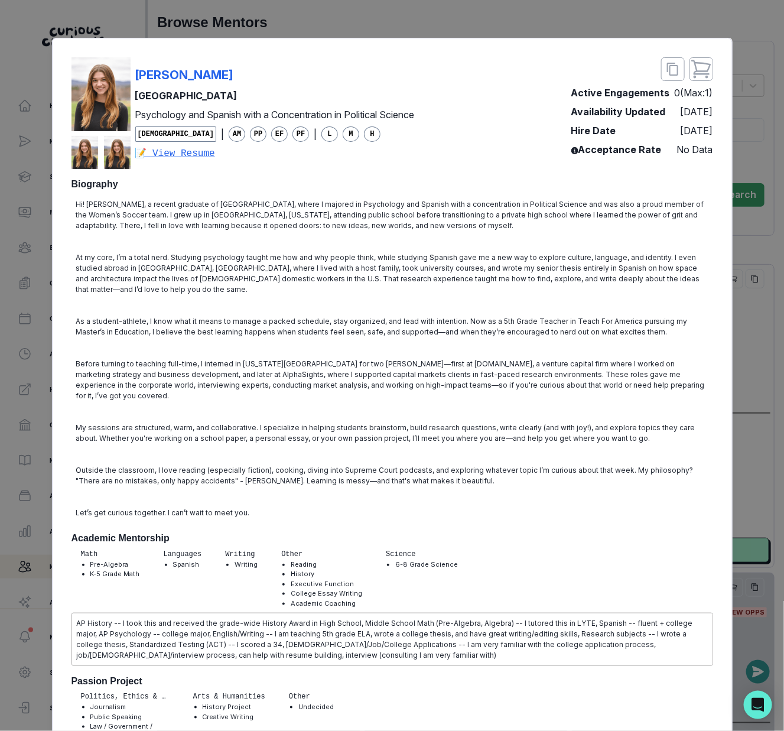
click at [298, 77] on div "[PERSON_NAME]" at bounding box center [274, 75] width 279 height 18
copy p "[PERSON_NAME]"
click at [755, 408] on div "[PERSON_NAME] Amherst College Psychology and Spanish with a Concentration in Po…" at bounding box center [392, 365] width 784 height 731
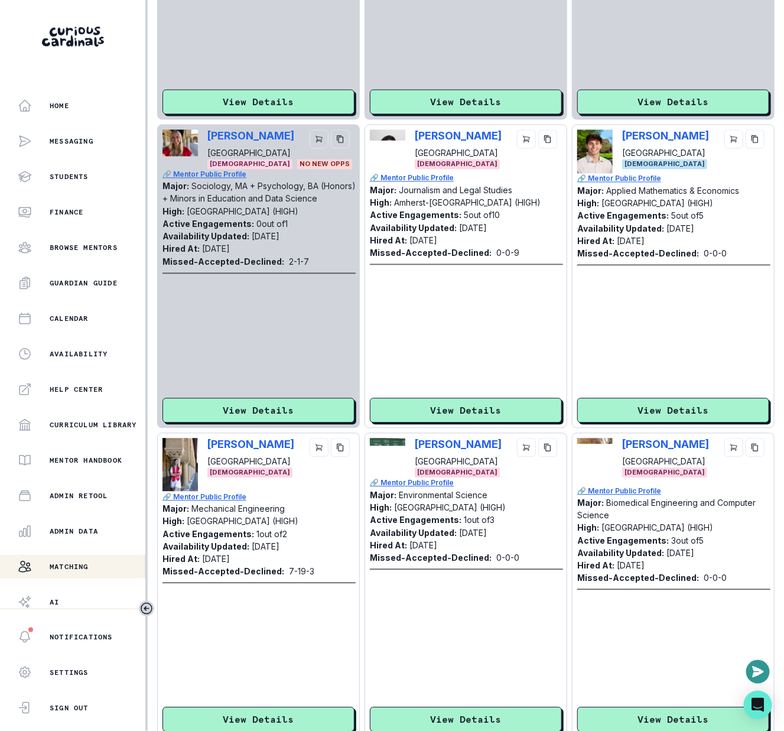
scroll to position [908, 0]
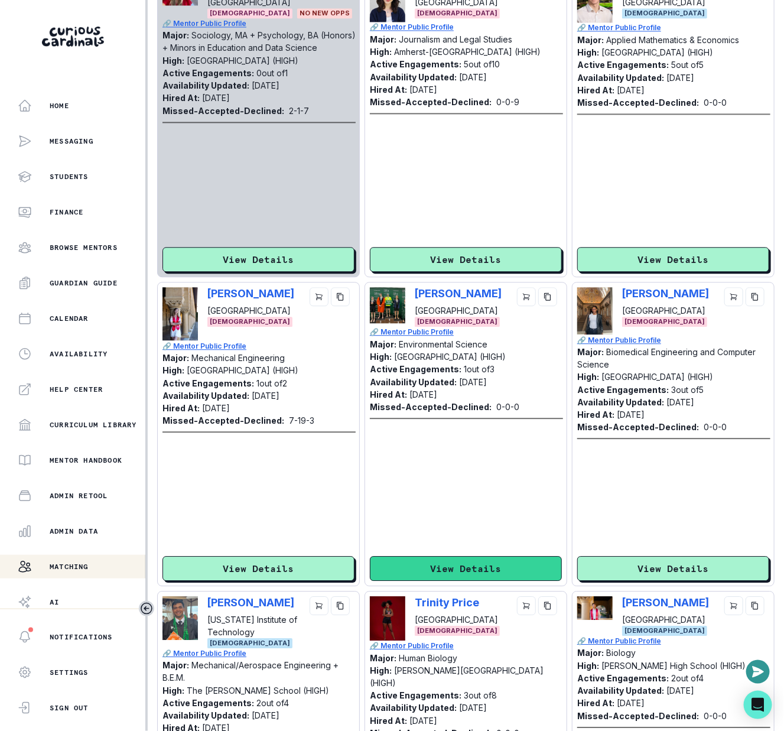
click at [494, 556] on button "View Details" at bounding box center [466, 568] width 192 height 25
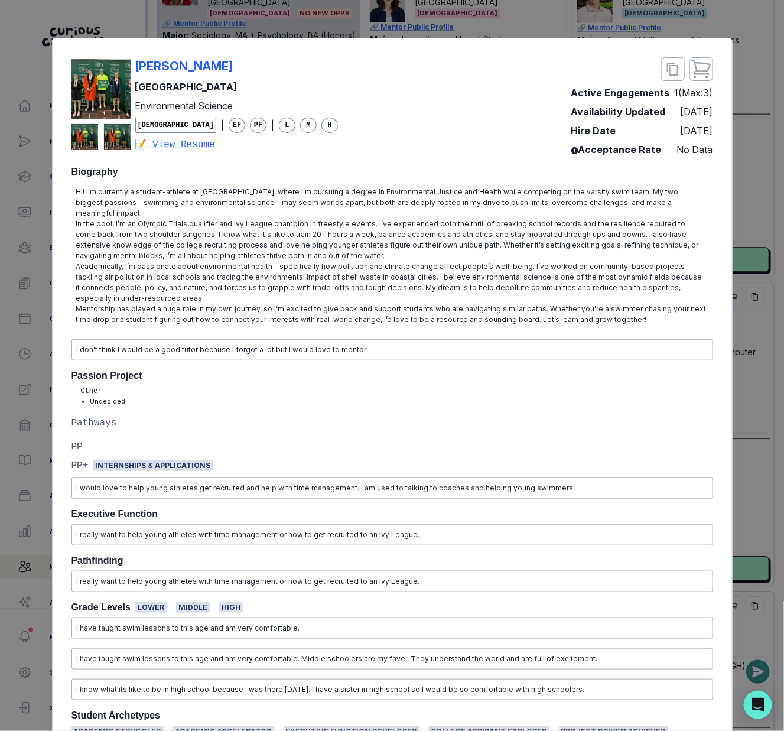
click at [757, 324] on div "[PERSON_NAME] University Environmental Science [DEMOGRAPHIC_DATA] | EF PF | L M…" at bounding box center [392, 365] width 784 height 731
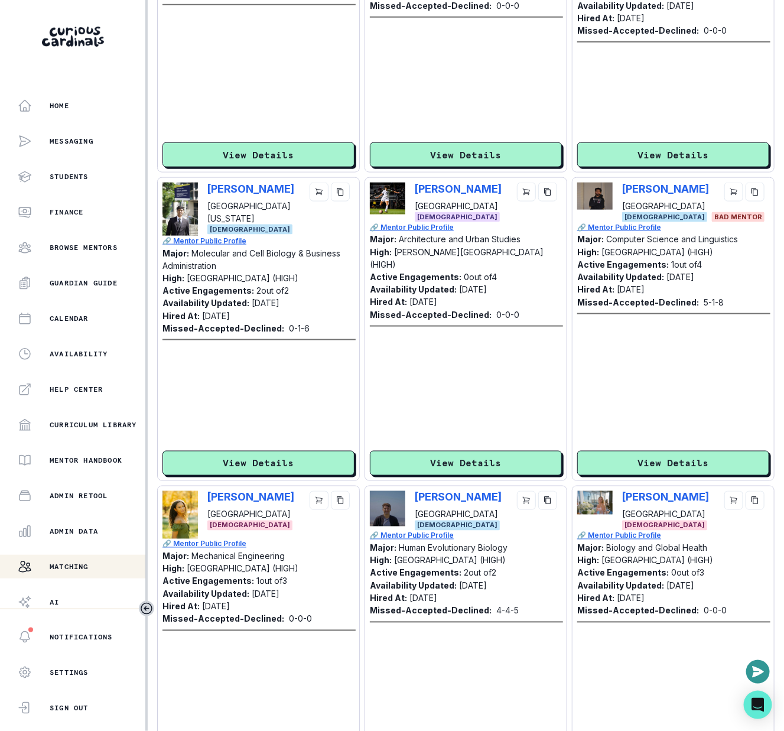
scroll to position [2108, 0]
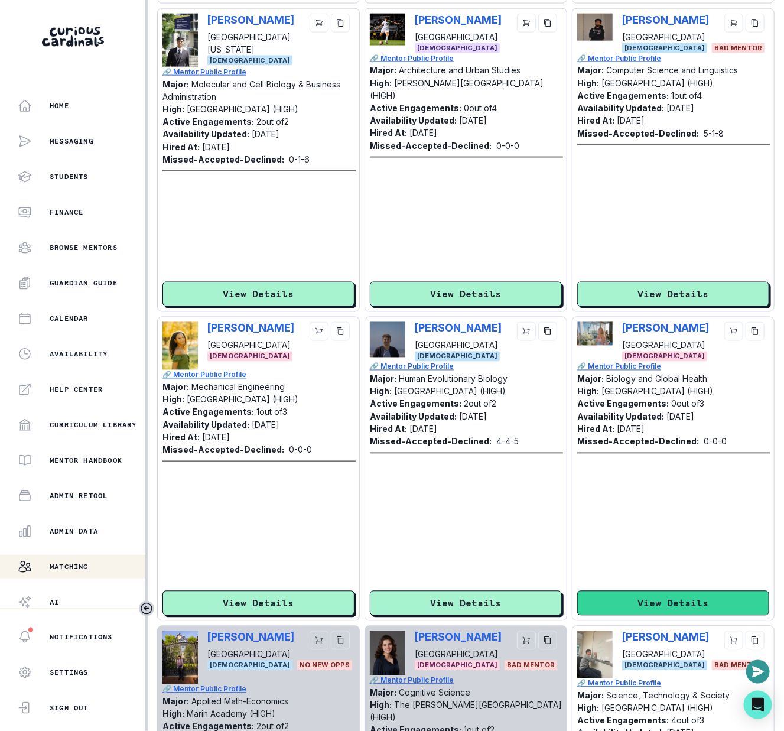
click at [646, 591] on button "View Details" at bounding box center [673, 603] width 192 height 25
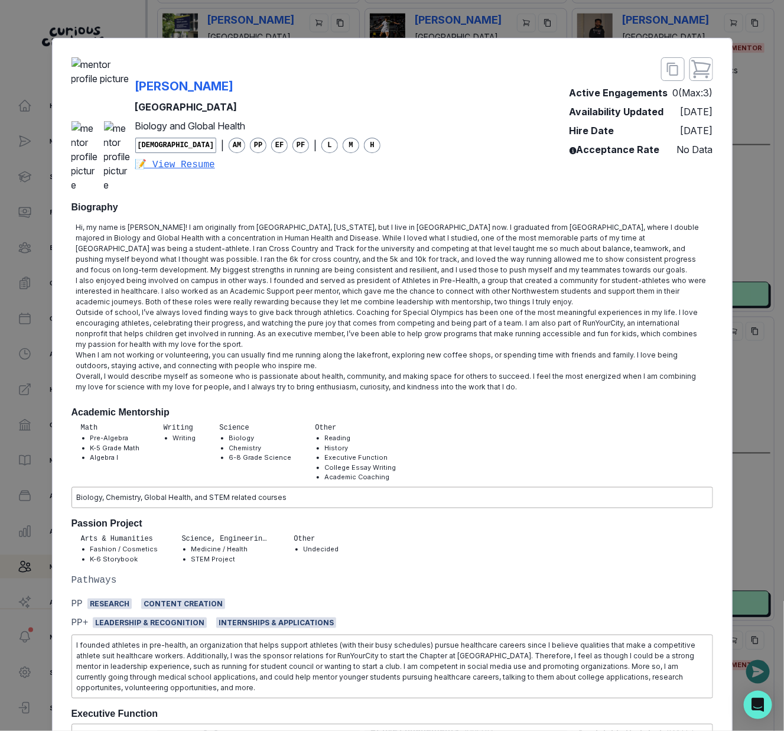
click at [750, 373] on div "[PERSON_NAME] Northwestern University Biology and Global Health [DEMOGRAPHIC_DA…" at bounding box center [392, 365] width 784 height 731
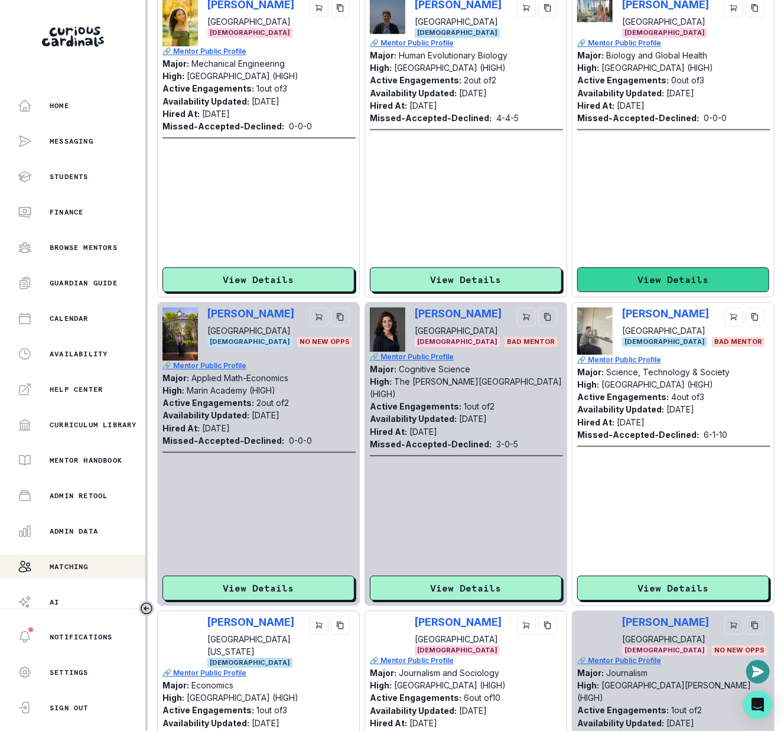
scroll to position [2645, 0]
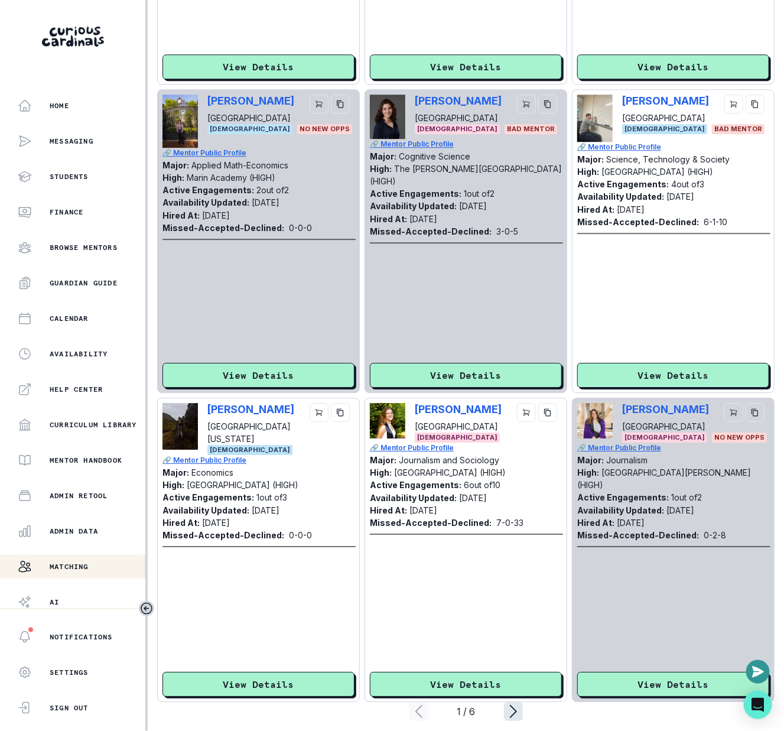
click at [508, 702] on icon "page right" at bounding box center [513, 711] width 19 height 19
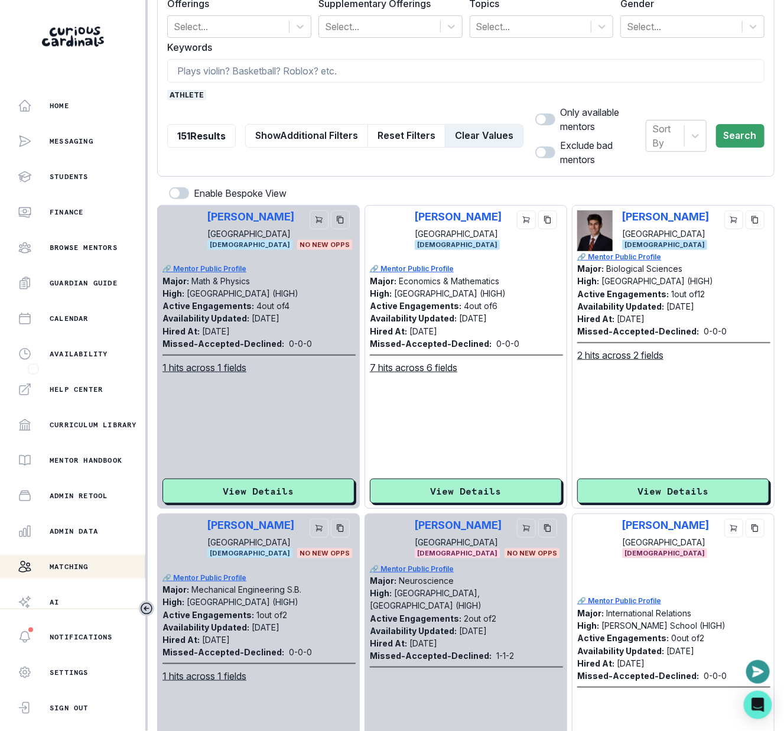
scroll to position [0, 0]
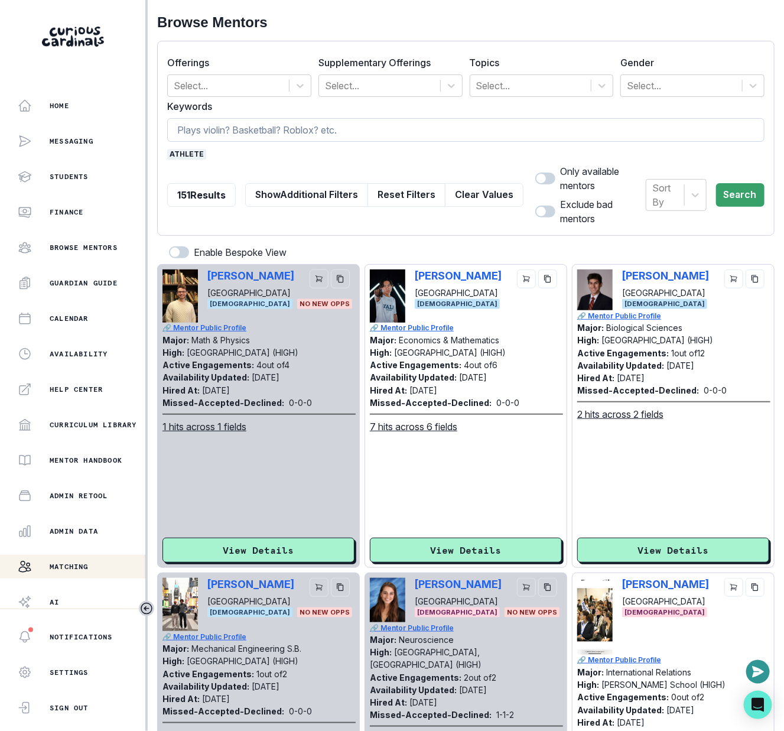
click at [344, 141] on input at bounding box center [465, 130] width 597 height 24
type input "writing"
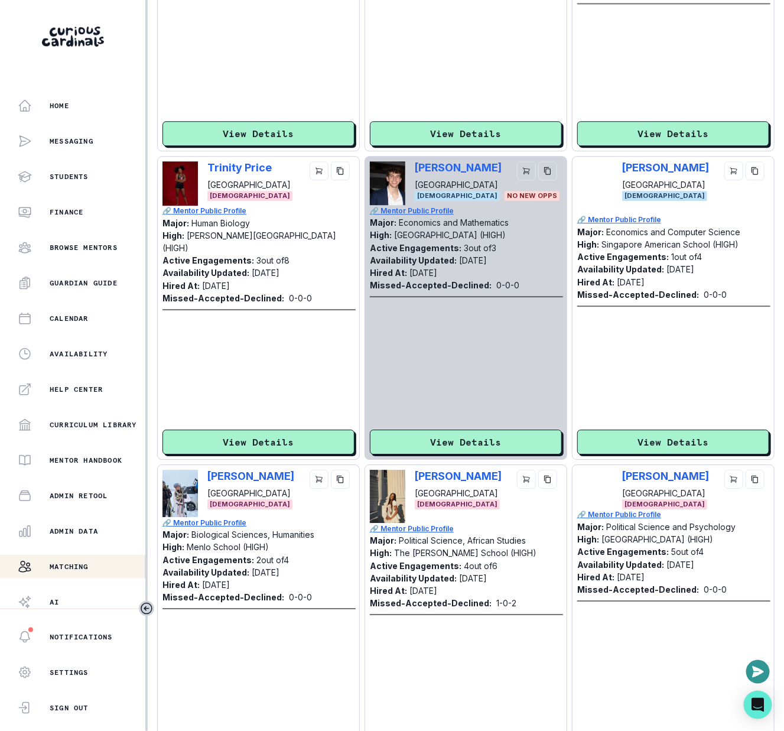
scroll to position [2645, 0]
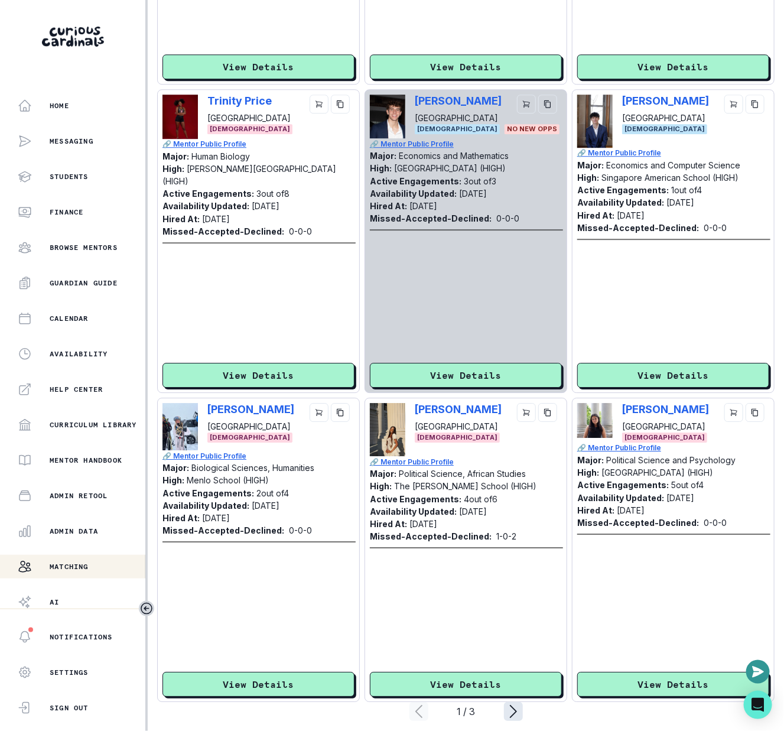
click at [513, 707] on icon "page right" at bounding box center [513, 711] width 19 height 19
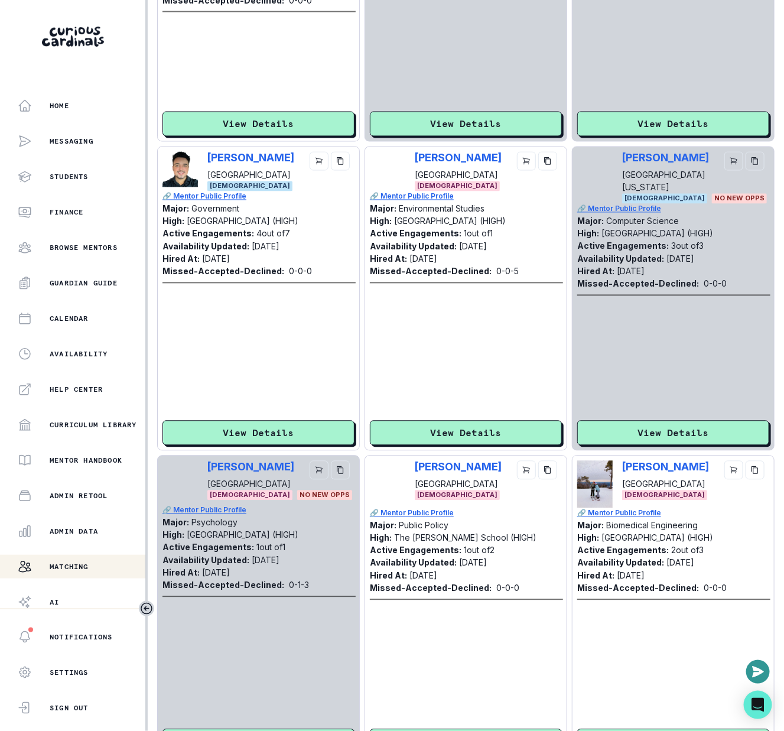
scroll to position [2322, 0]
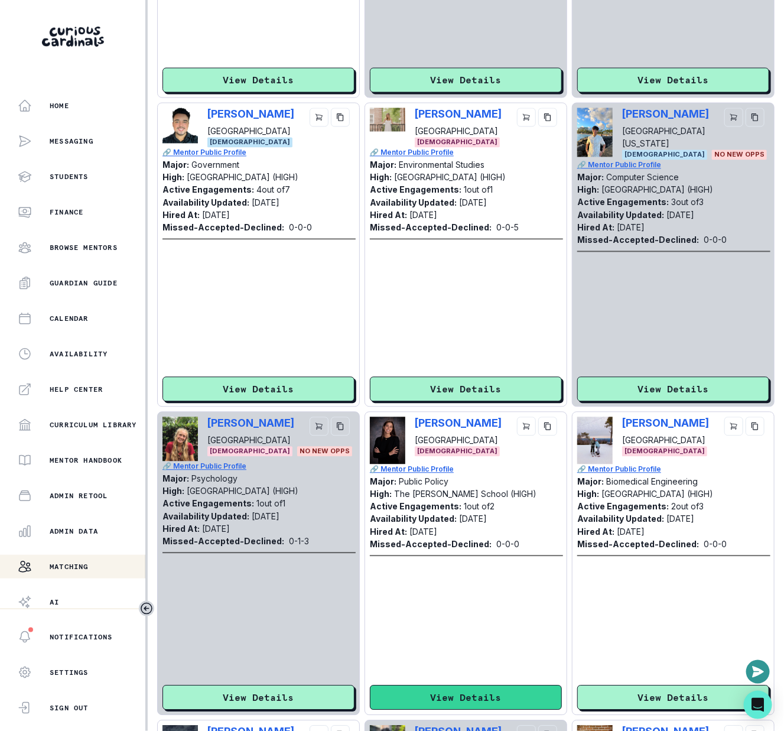
click at [505, 685] on button "View Details" at bounding box center [466, 697] width 192 height 25
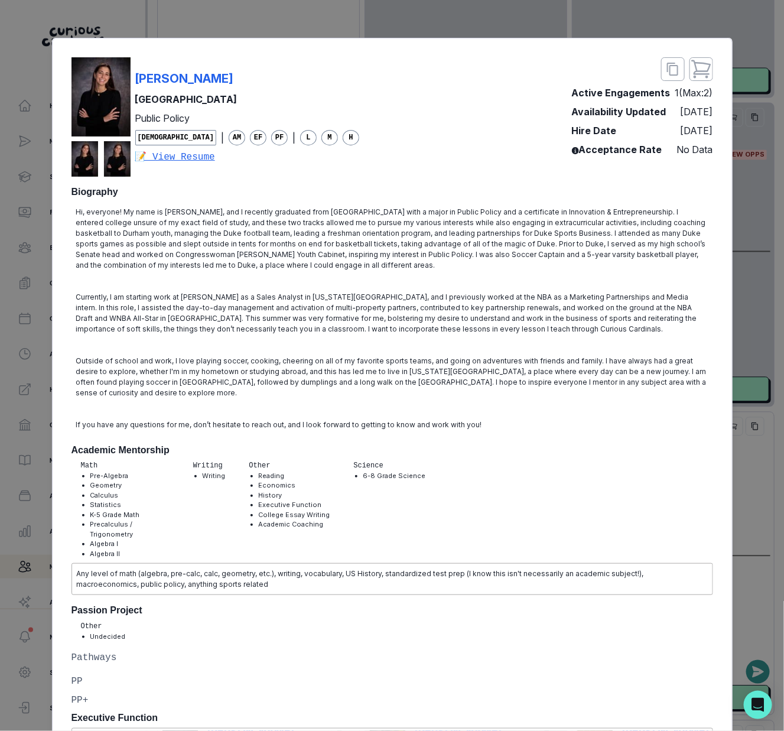
scroll to position [0, 0]
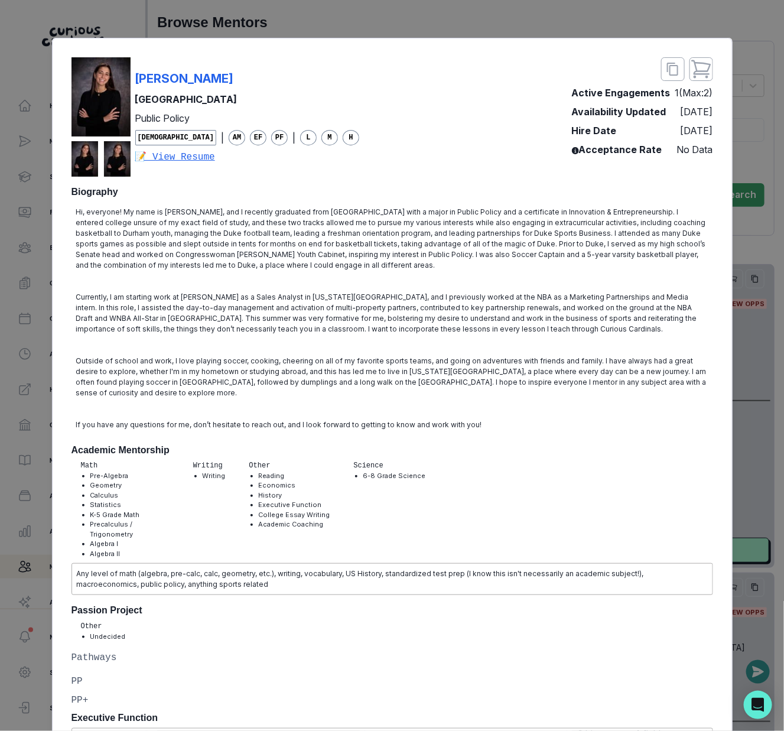
click at [461, 256] on p "Hi, everyone! My name is [PERSON_NAME], and I recently graduated from [GEOGRAPH…" at bounding box center [392, 239] width 632 height 64
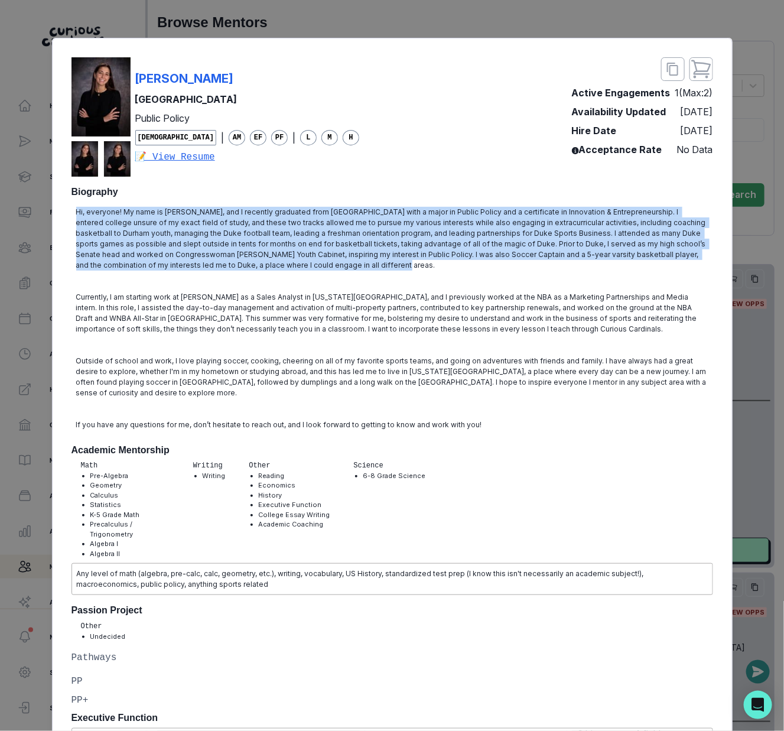
click at [461, 256] on p "Hi, everyone! My name is [PERSON_NAME], and I recently graduated from [GEOGRAPH…" at bounding box center [392, 239] width 632 height 64
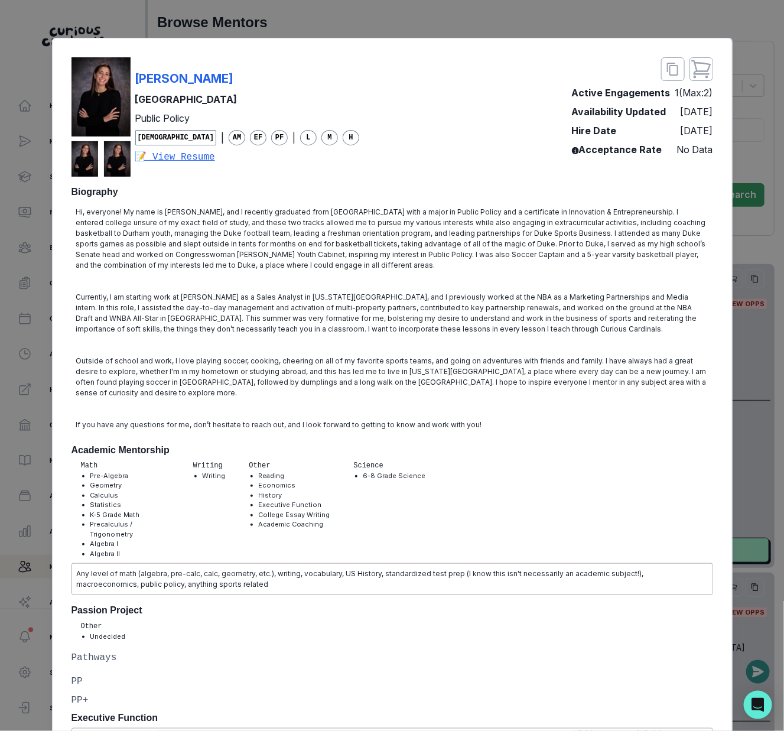
click at [742, 310] on div "[PERSON_NAME] [PERSON_NAME] University Public Policy [DEMOGRAPHIC_DATA] | AM EF…" at bounding box center [392, 365] width 784 height 731
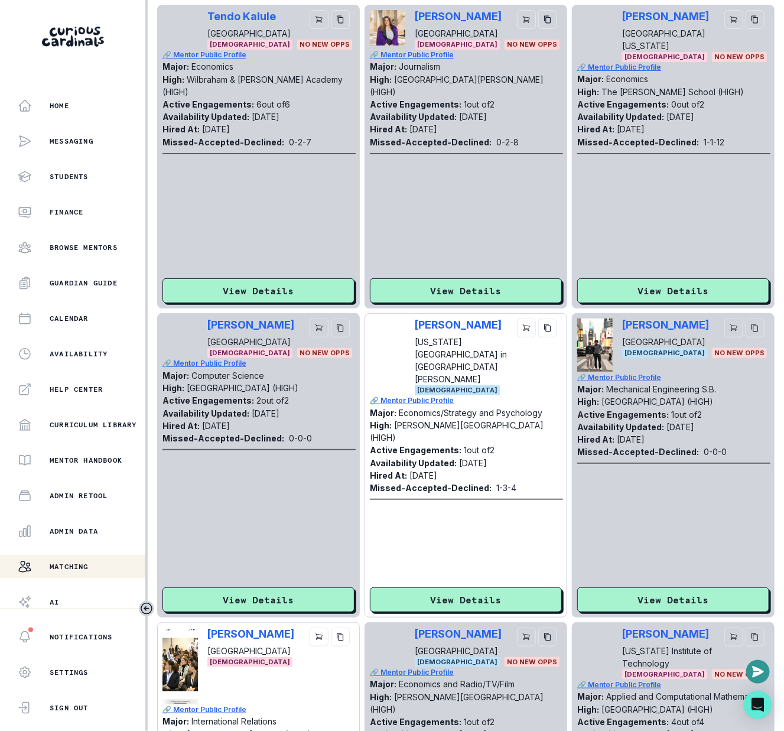
scroll to position [2645, 0]
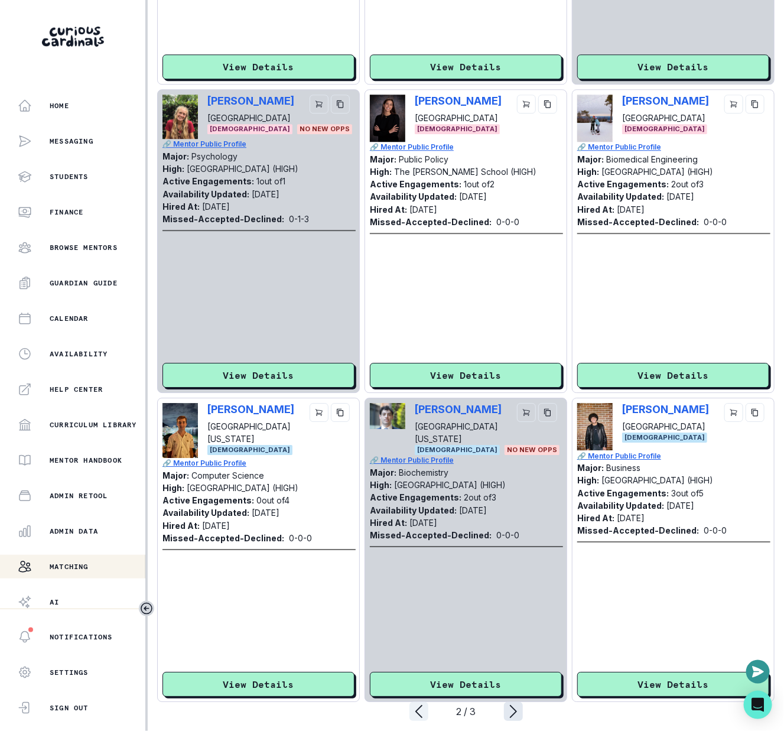
click at [515, 702] on icon "page right" at bounding box center [513, 711] width 19 height 19
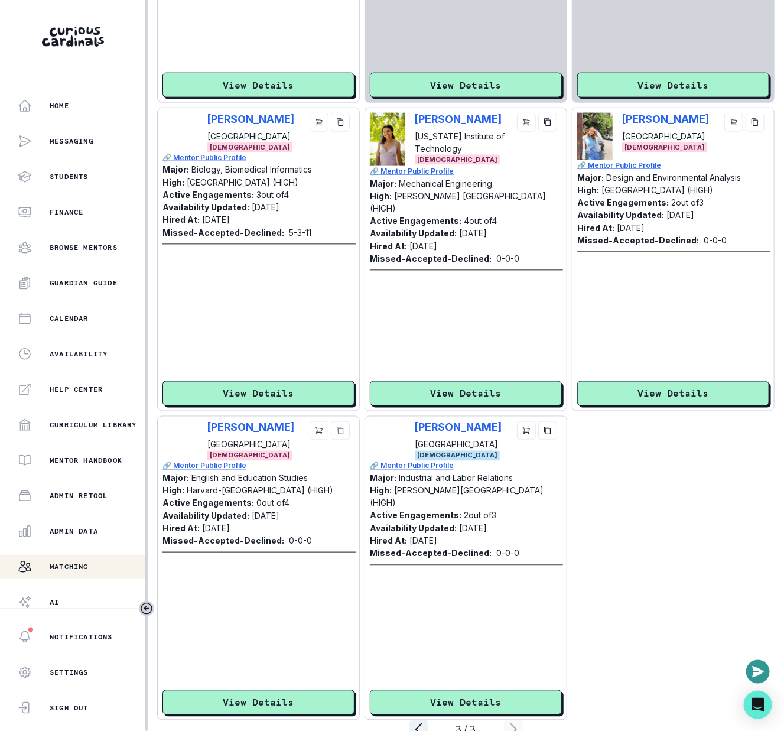
scroll to position [2019, 0]
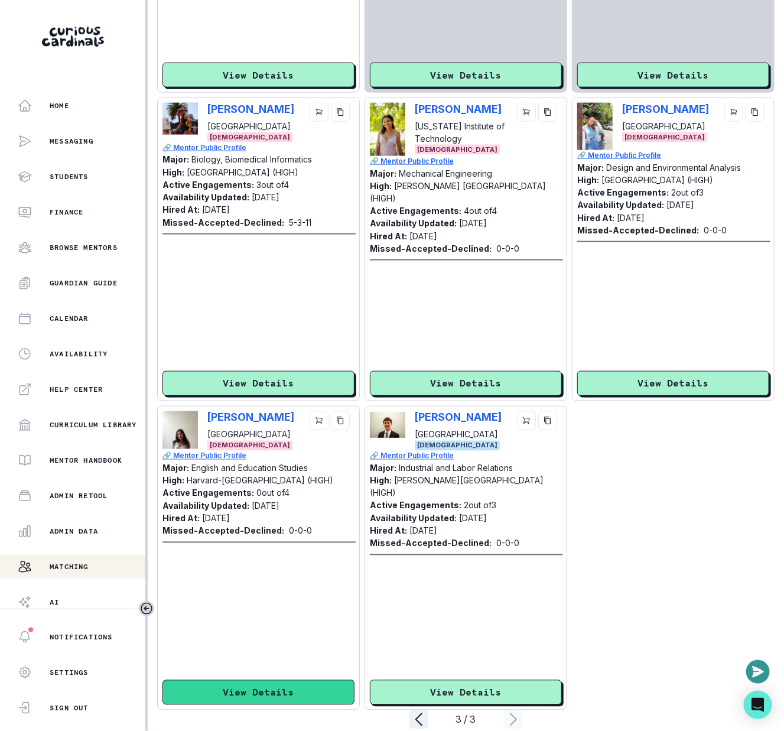
click at [296, 680] on button "View Details" at bounding box center [258, 692] width 192 height 25
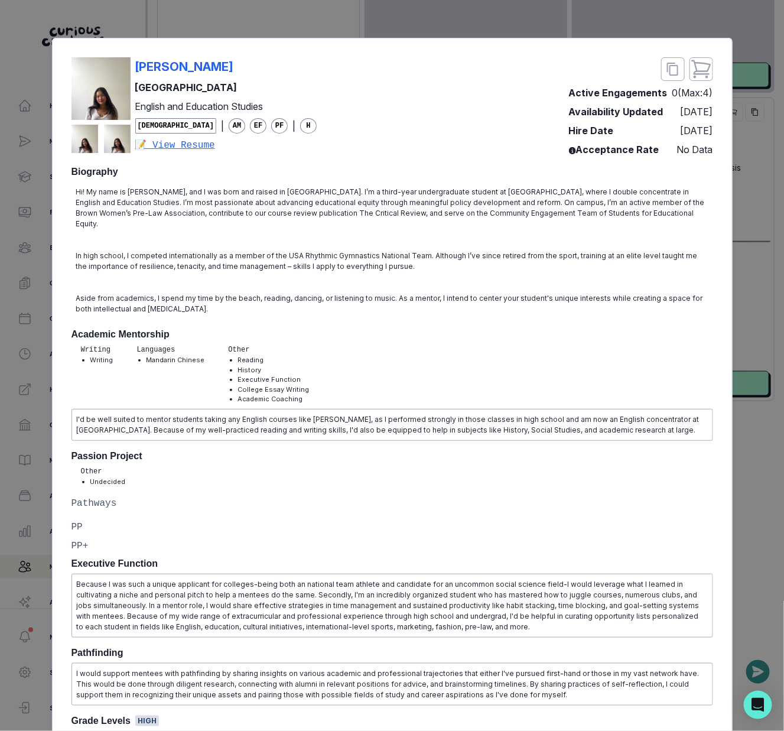
click at [233, 64] on div "[PERSON_NAME]" at bounding box center [226, 67] width 182 height 18
click at [777, 464] on div "[PERSON_NAME] University English and Education Studies [DEMOGRAPHIC_DATA] | AM …" at bounding box center [392, 365] width 784 height 731
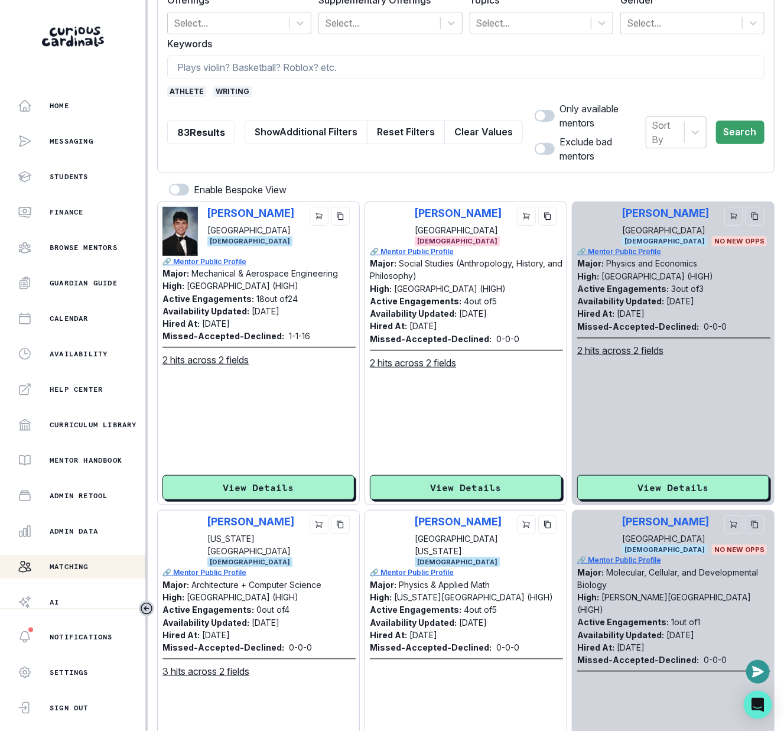
scroll to position [0, 0]
